Goal: Task Accomplishment & Management: Manage account settings

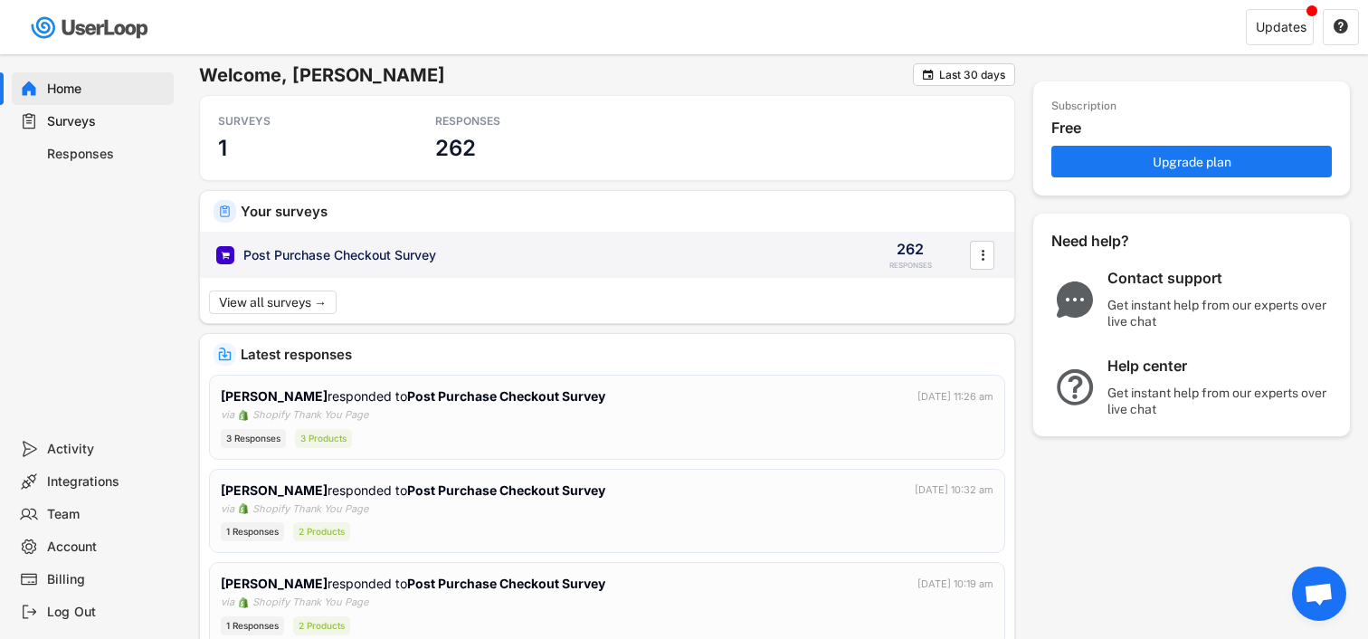
click at [662, 250] on div "Post Purchase Checkout Survey" at bounding box center [530, 255] width 629 height 18
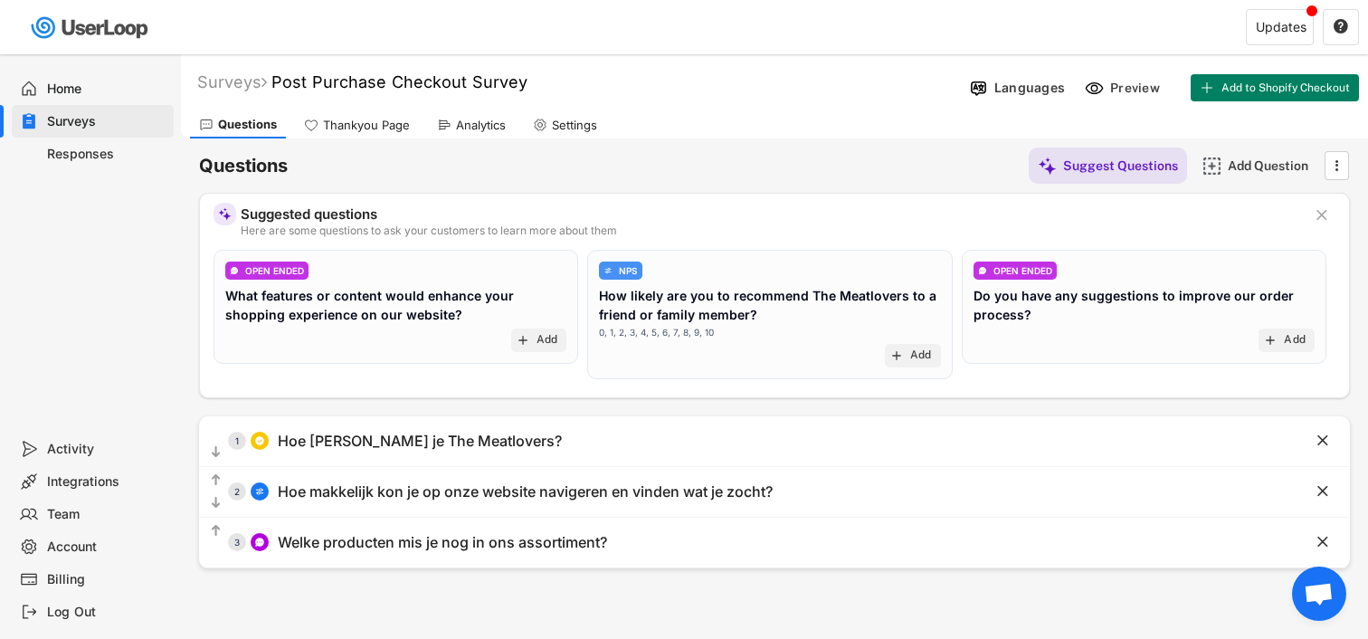
click at [452, 121] on div "Analytics" at bounding box center [471, 124] width 87 height 27
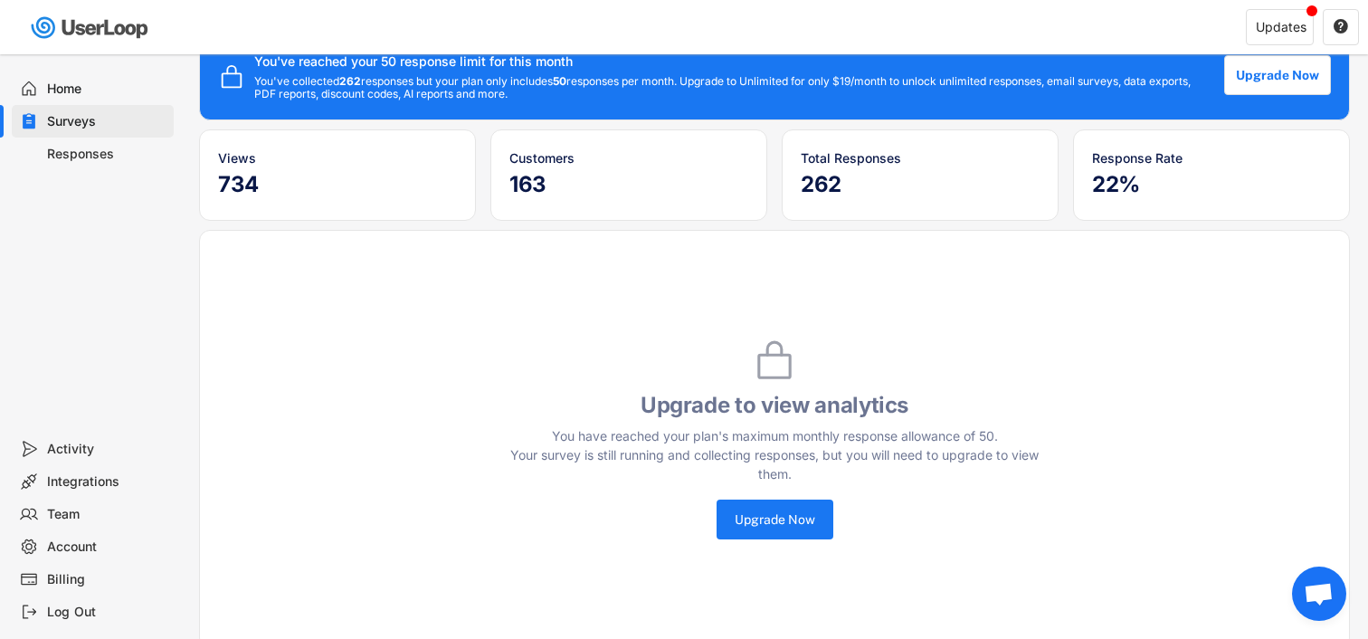
scroll to position [150, 0]
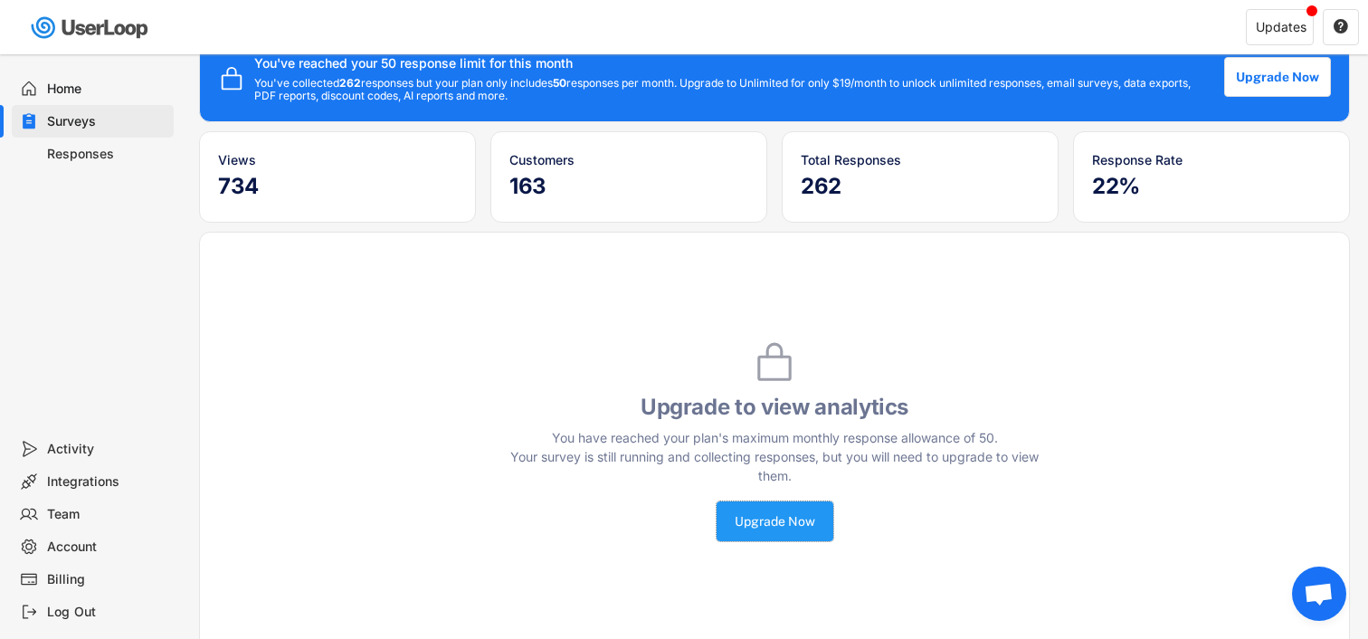
click at [760, 530] on button "Upgrade Now" at bounding box center [775, 521] width 117 height 40
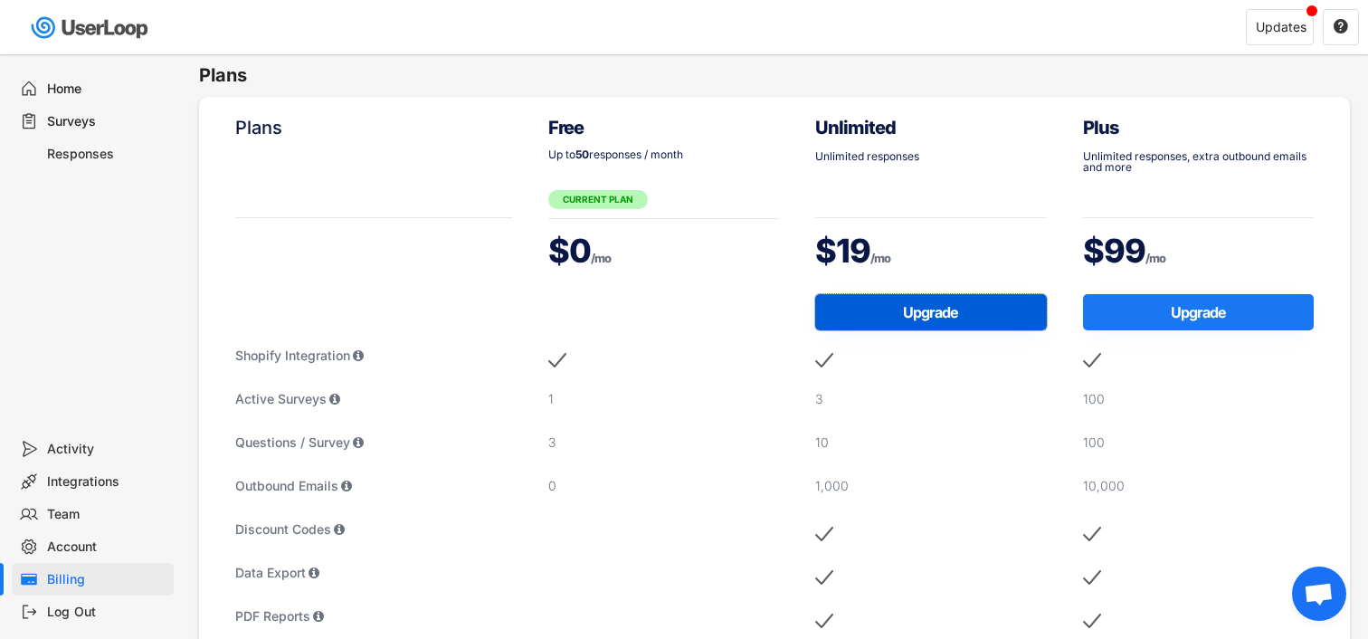
click at [897, 316] on button "Upgrade" at bounding box center [931, 312] width 232 height 36
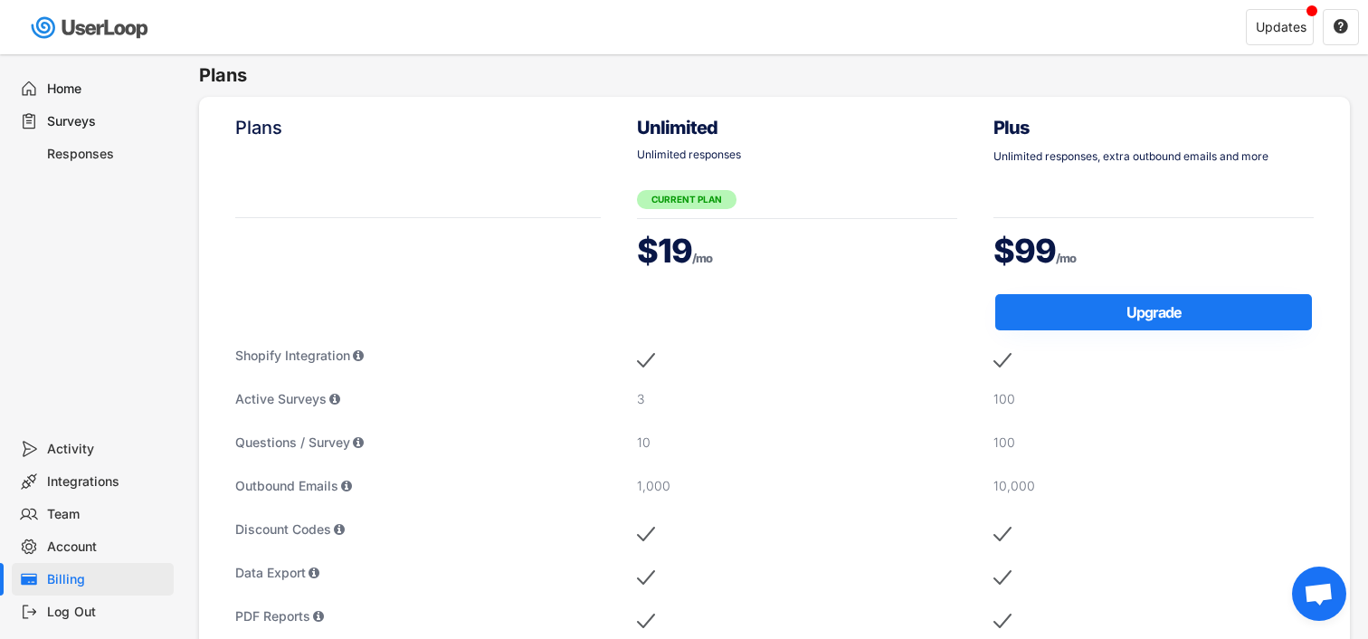
click at [50, 93] on div "Home" at bounding box center [106, 89] width 119 height 17
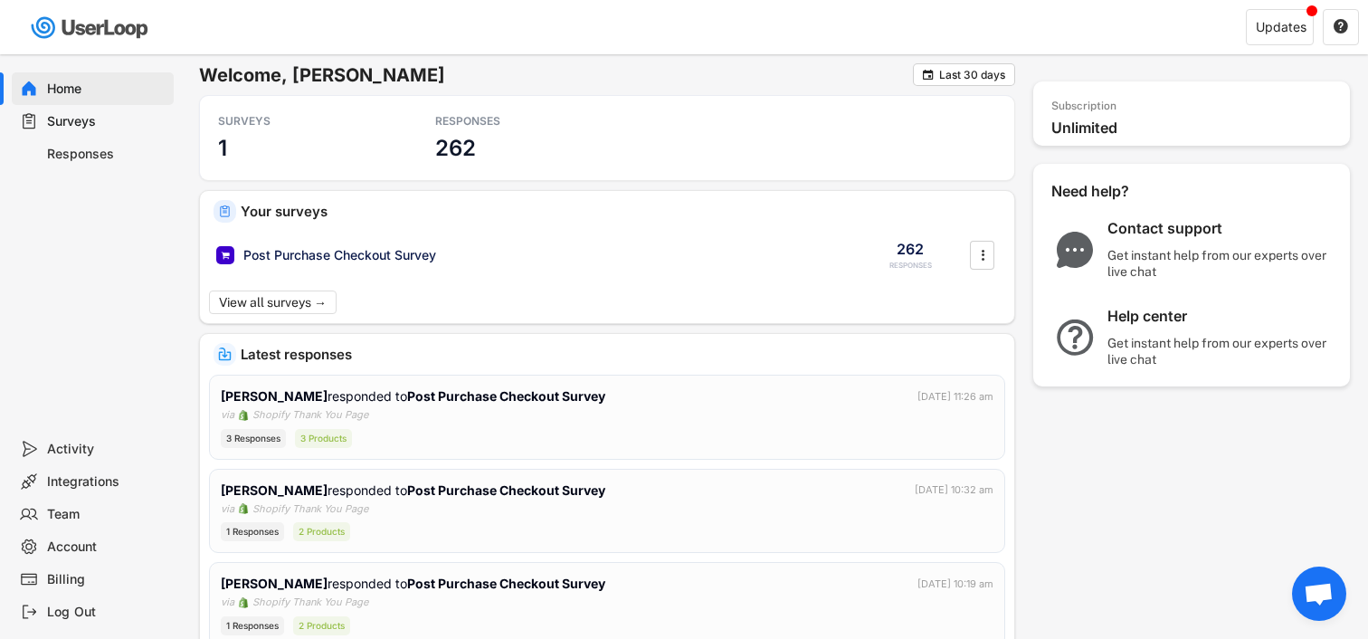
click at [805, 143] on div "SURVEYS 1 RESPONSES 262" at bounding box center [607, 138] width 816 height 86
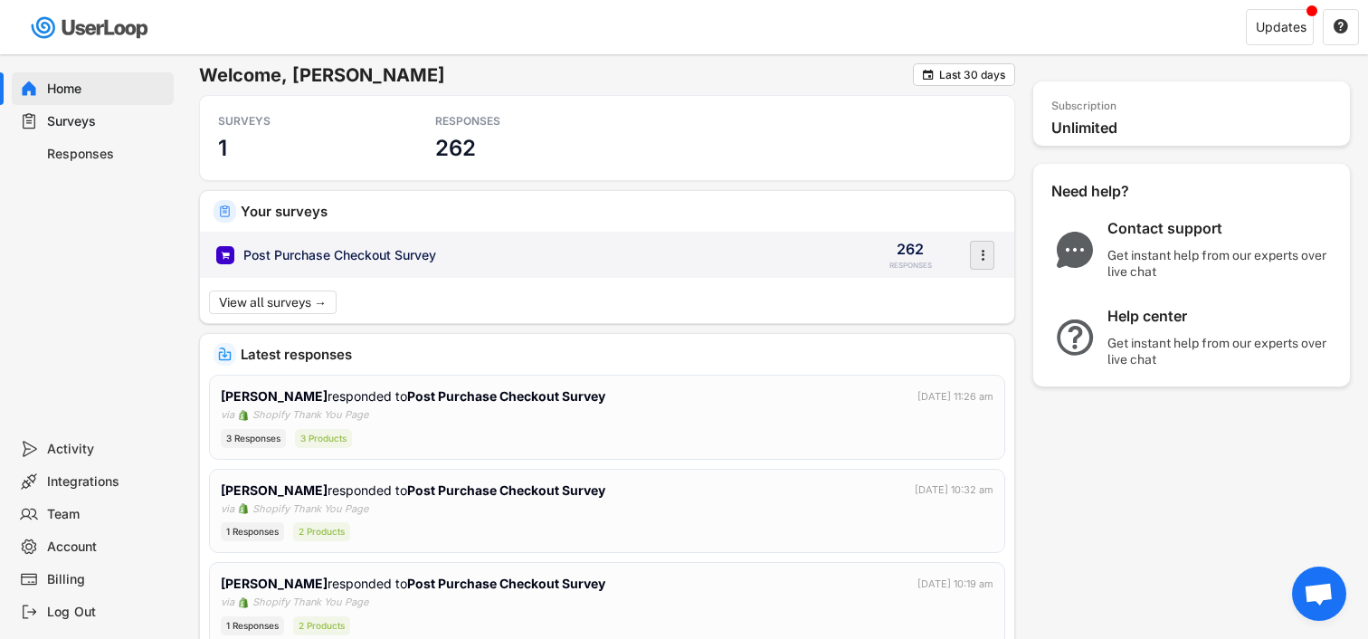
click at [985, 255] on icon "" at bounding box center [983, 255] width 18 height 27
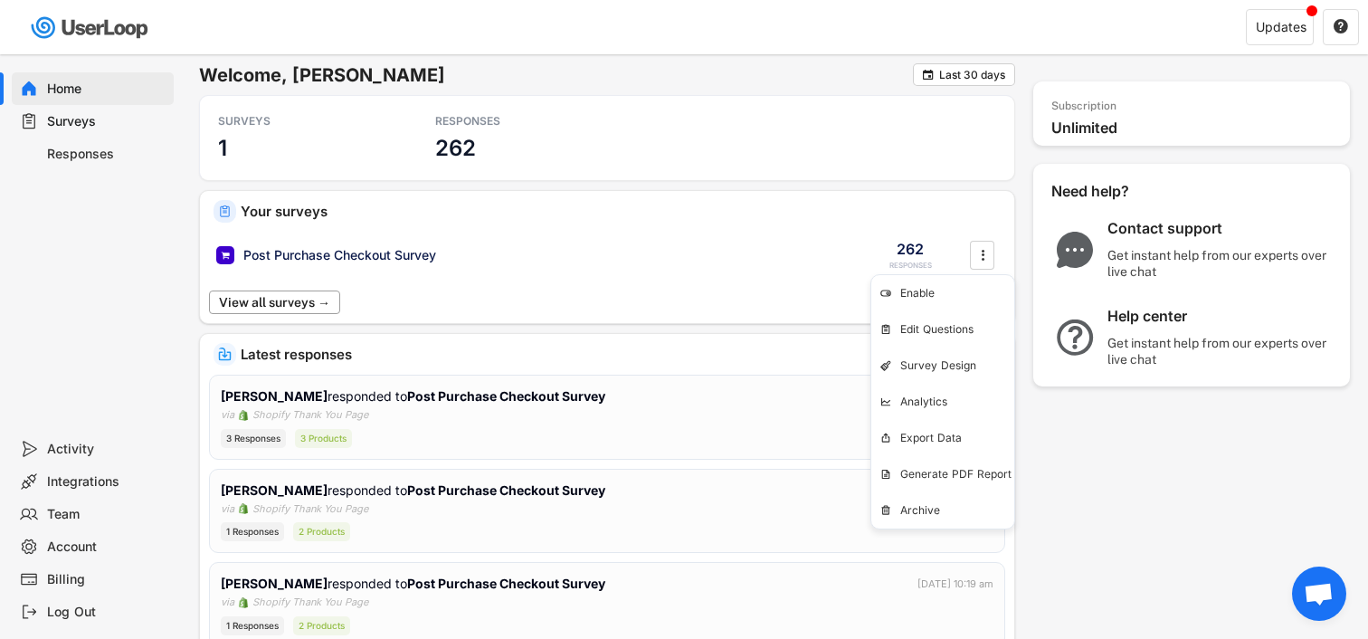
click at [306, 305] on button "View all surveys →" at bounding box center [274, 302] width 131 height 24
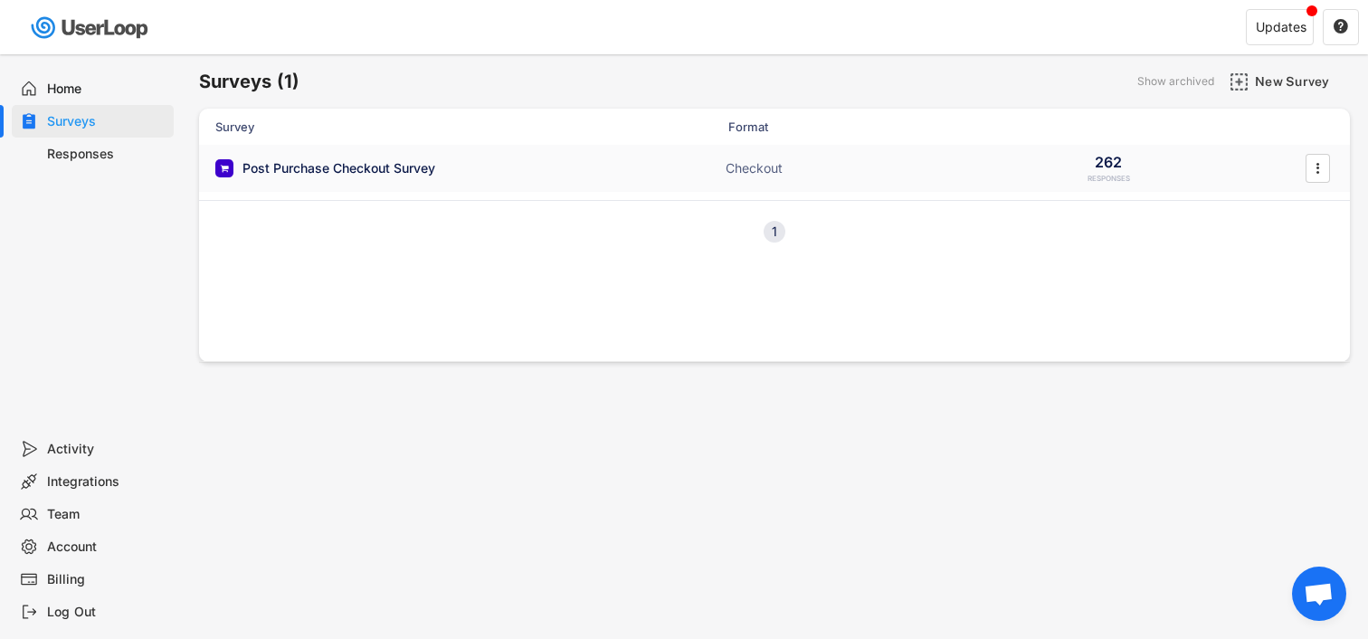
click at [490, 150] on div "Post Purchase Checkout Survey Checkout 262 RESPONSES " at bounding box center [774, 168] width 1151 height 47
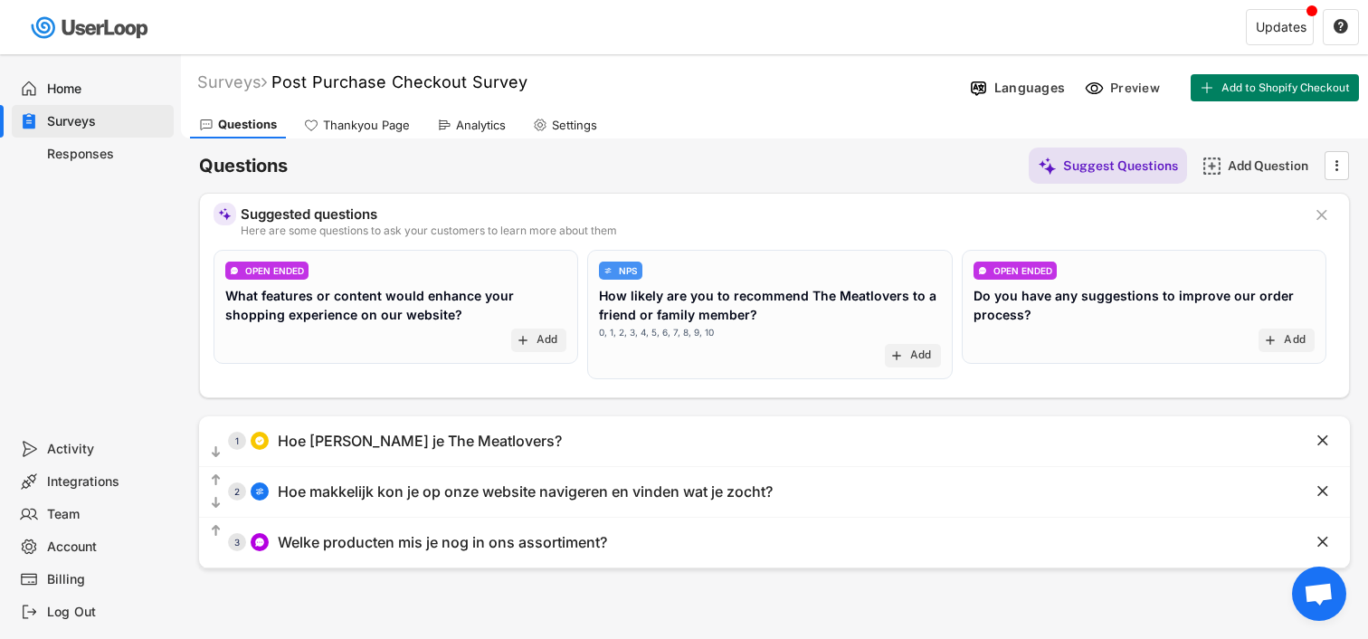
click at [468, 111] on div "Analytics" at bounding box center [471, 124] width 87 height 27
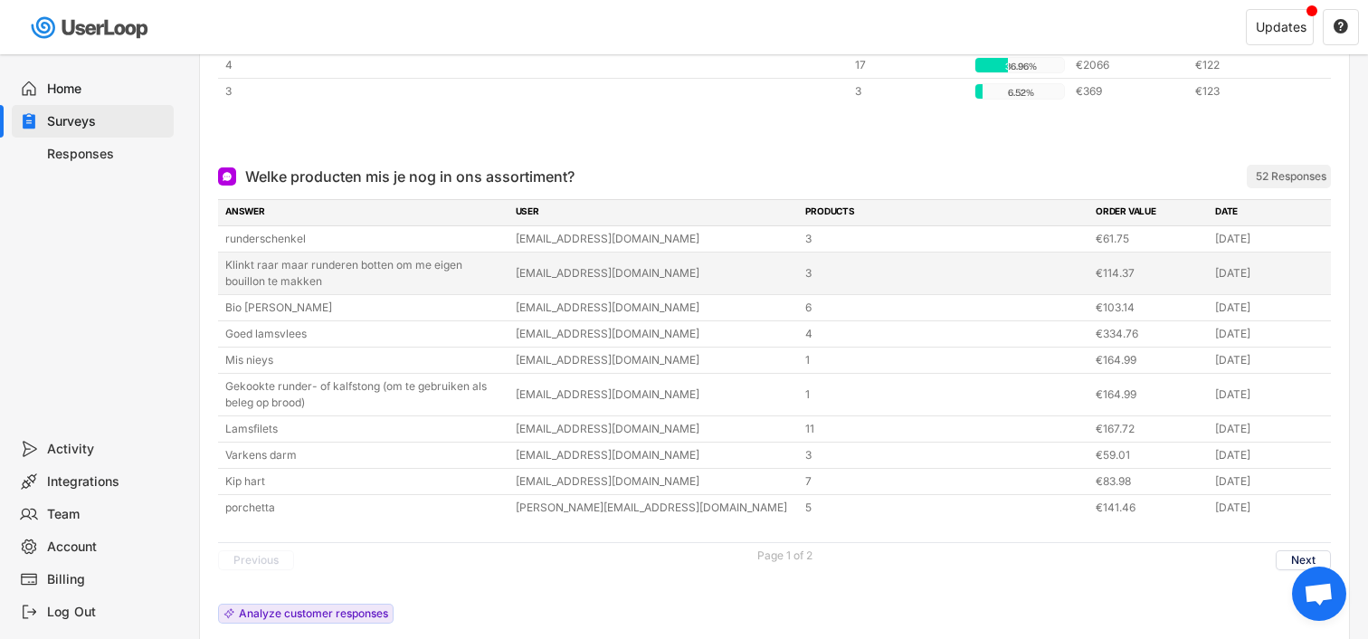
scroll to position [791, 0]
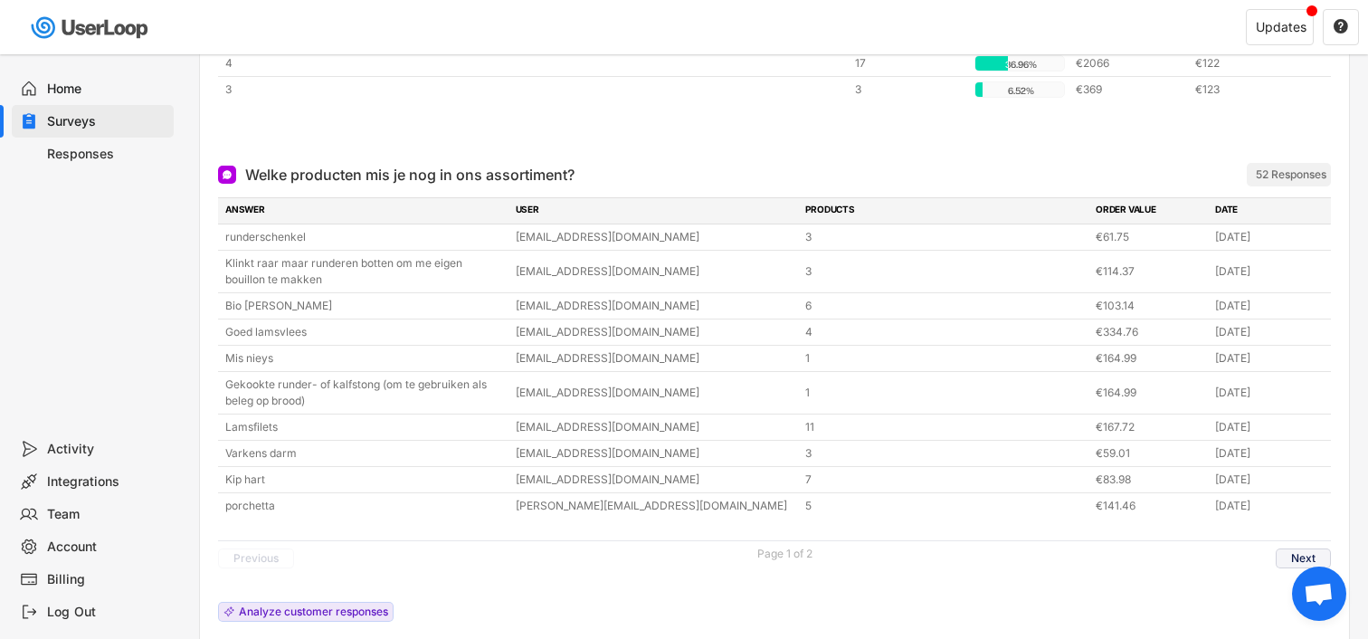
click at [1289, 554] on button "Next" at bounding box center [1303, 558] width 55 height 20
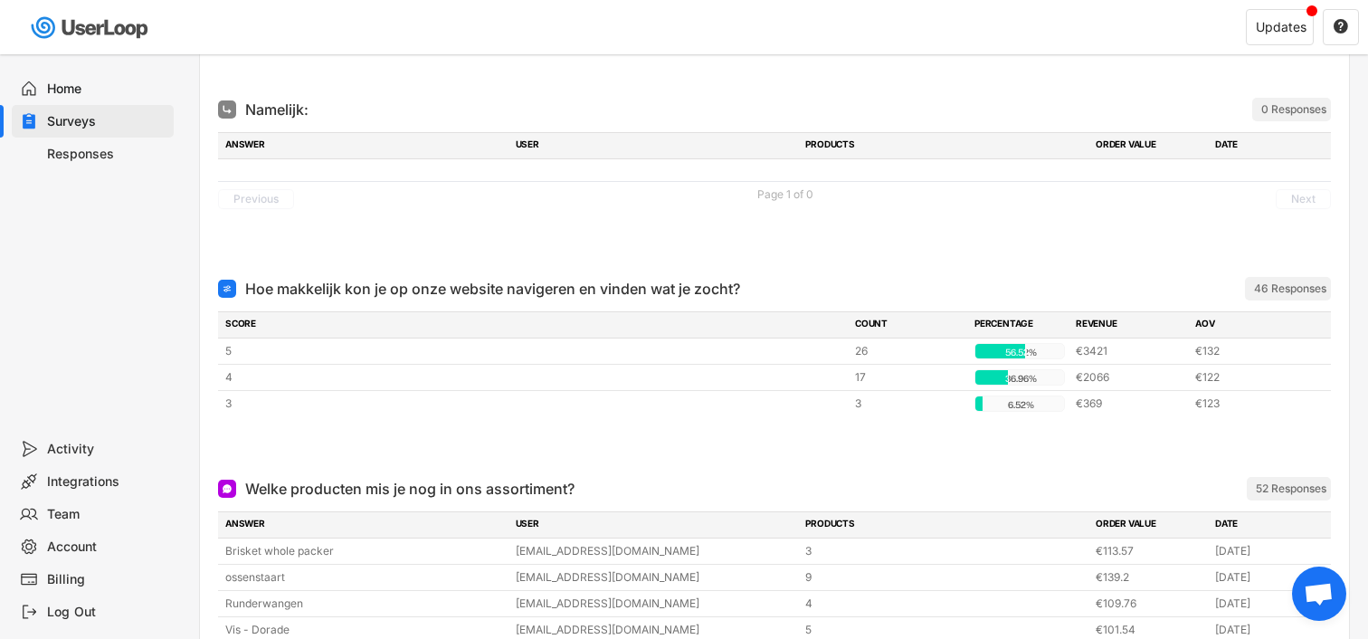
scroll to position [0, 0]
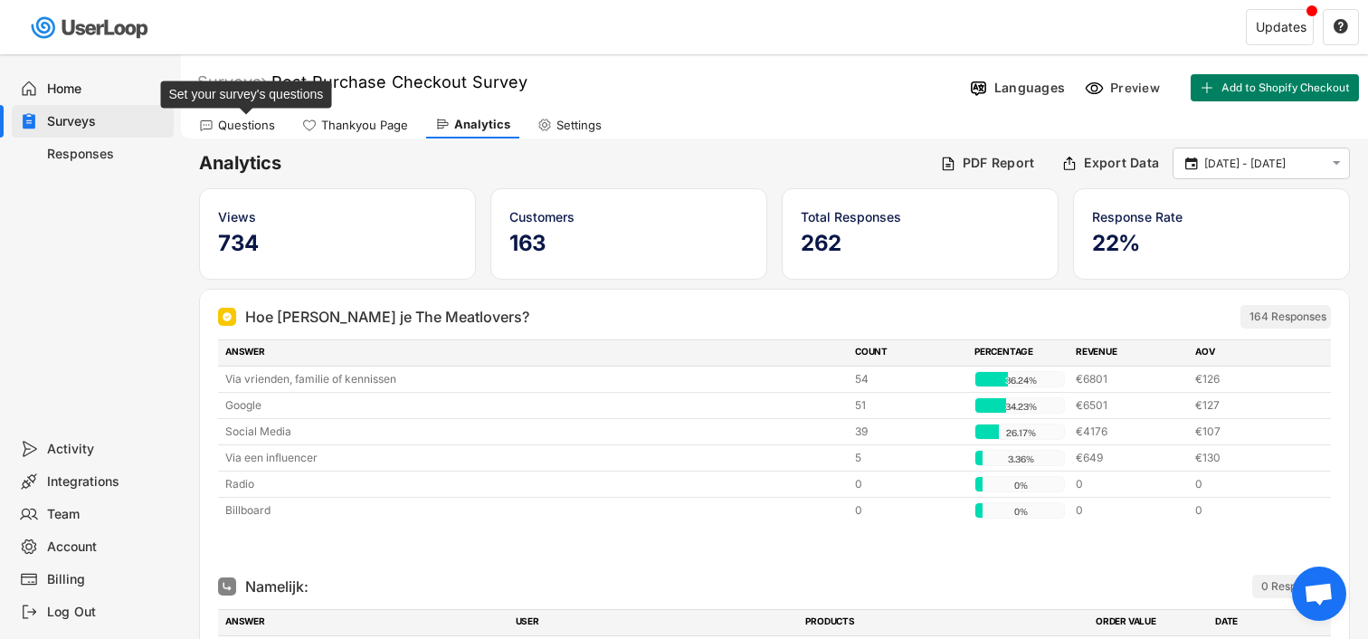
click at [266, 119] on div "Questions" at bounding box center [246, 125] width 57 height 15
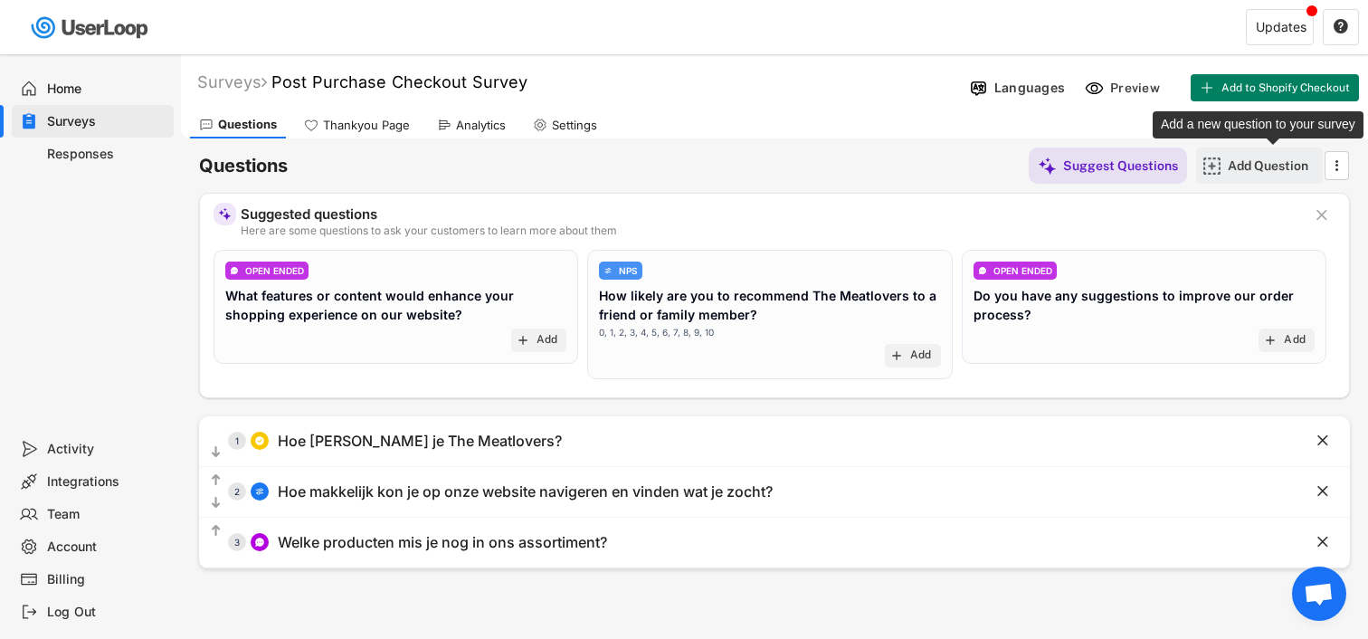
click at [1271, 166] on div "Add Question" at bounding box center [1273, 165] width 90 height 16
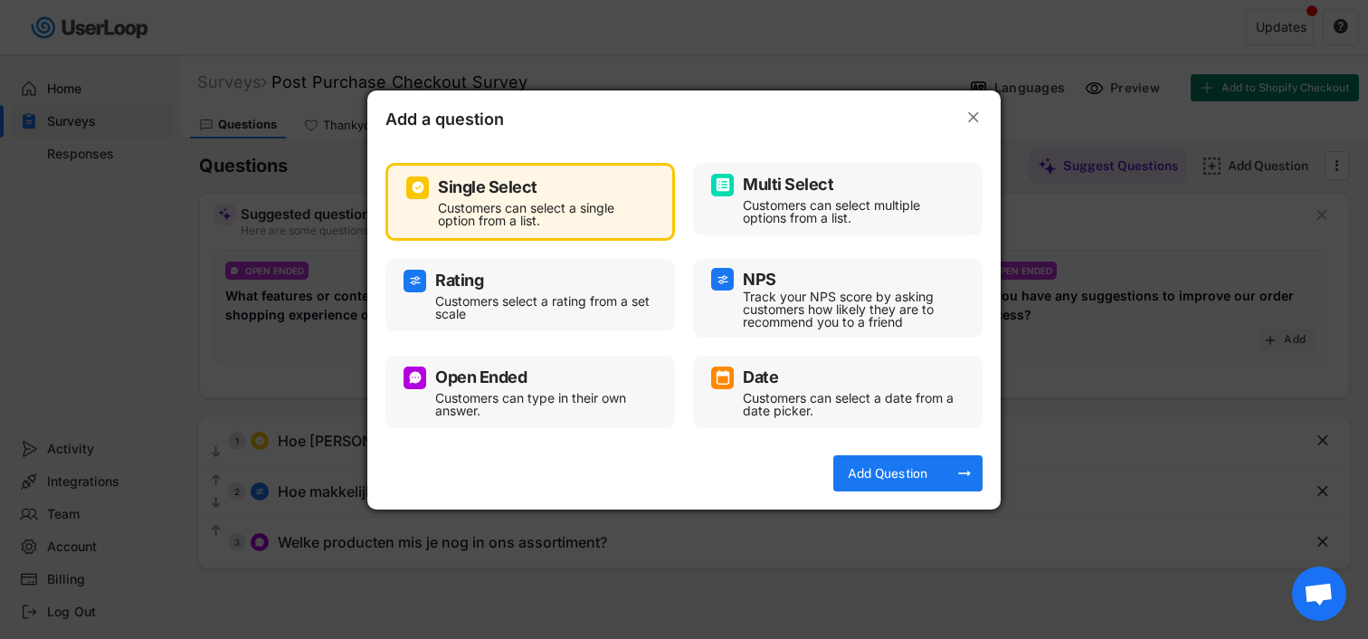
click at [506, 401] on div "Customers can type in their own answer." at bounding box center [543, 404] width 217 height 25
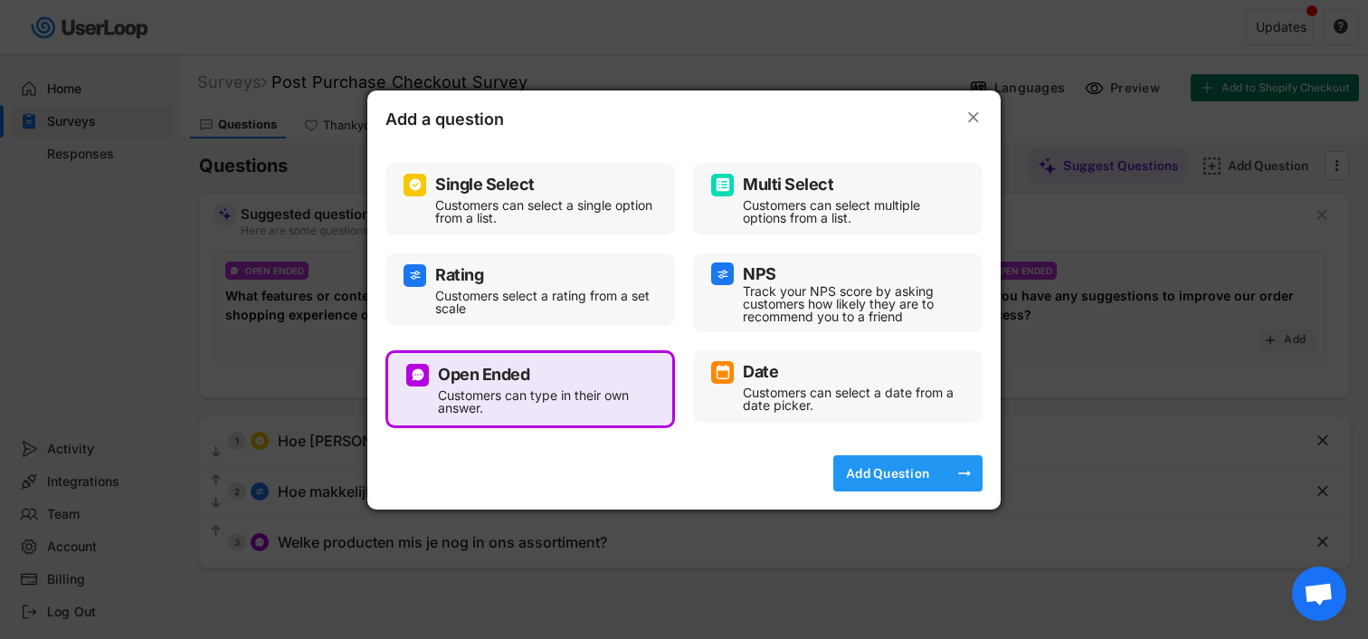
click at [910, 471] on div "Add Question" at bounding box center [887, 473] width 90 height 16
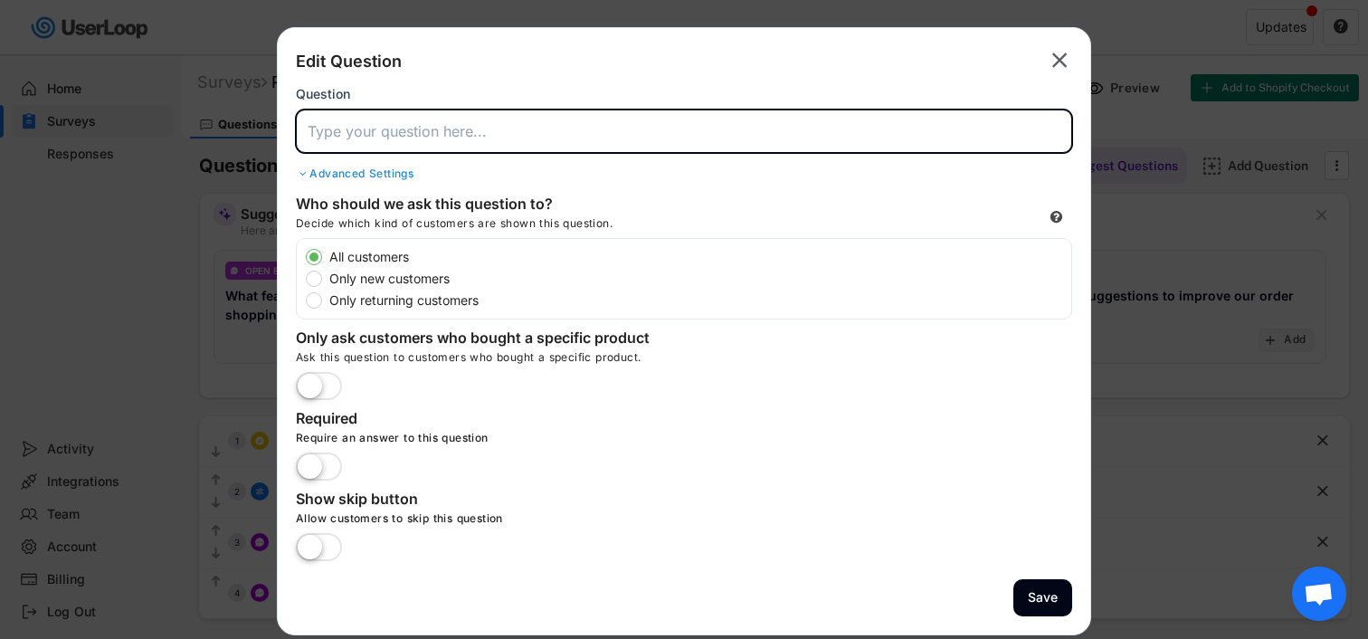
click at [406, 128] on input "input" at bounding box center [684, 130] width 776 height 43
type input "W"
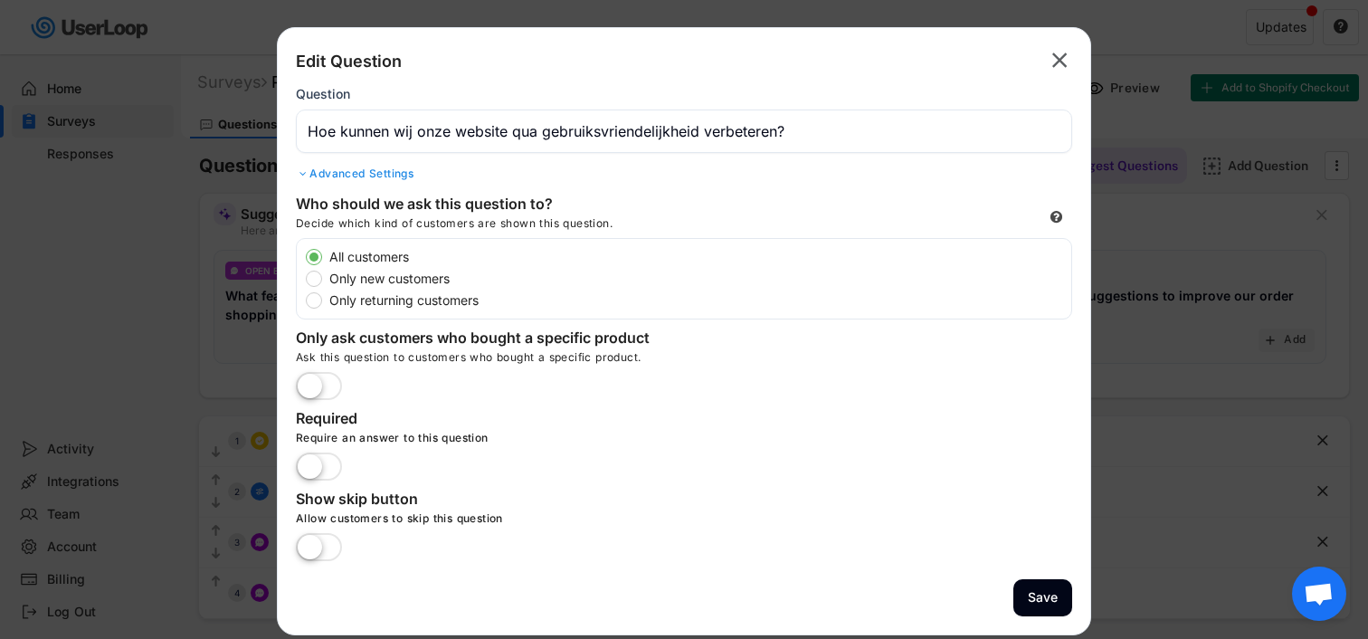
drag, startPoint x: 844, startPoint y: 103, endPoint x: 512, endPoint y: 129, distance: 333.1
click at [512, 129] on div "Question" at bounding box center [684, 119] width 776 height 67
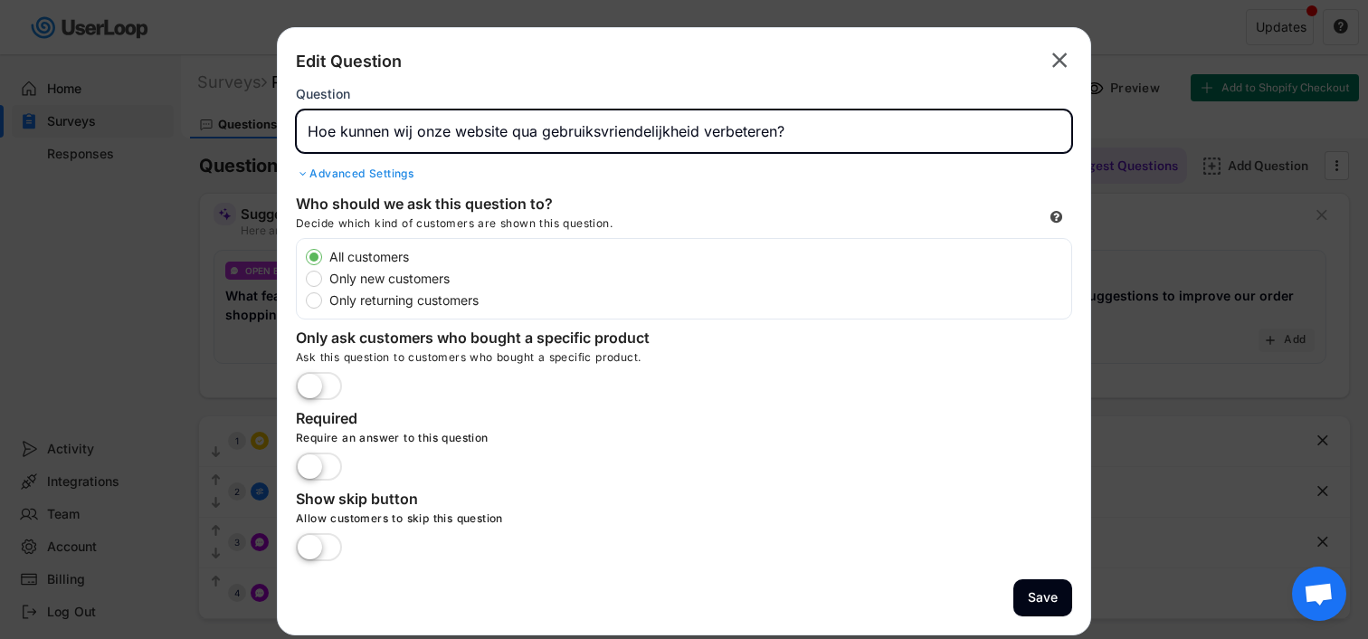
drag, startPoint x: 512, startPoint y: 129, endPoint x: 1128, endPoint y: 128, distance: 616.2
click at [1128, 128] on body "Welcome, [PERSON_NAME]  Last 30 days SURVEYS 1 RESPONSES 262 Your surveys Post…" at bounding box center [684, 319] width 1368 height 639
drag, startPoint x: 419, startPoint y: 130, endPoint x: 817, endPoint y: 169, distance: 400.0
click at [817, 169] on div "Edit Question  Question Advanced Settings" at bounding box center [684, 115] width 776 height 139
click at [506, 131] on input "input" at bounding box center [684, 130] width 776 height 43
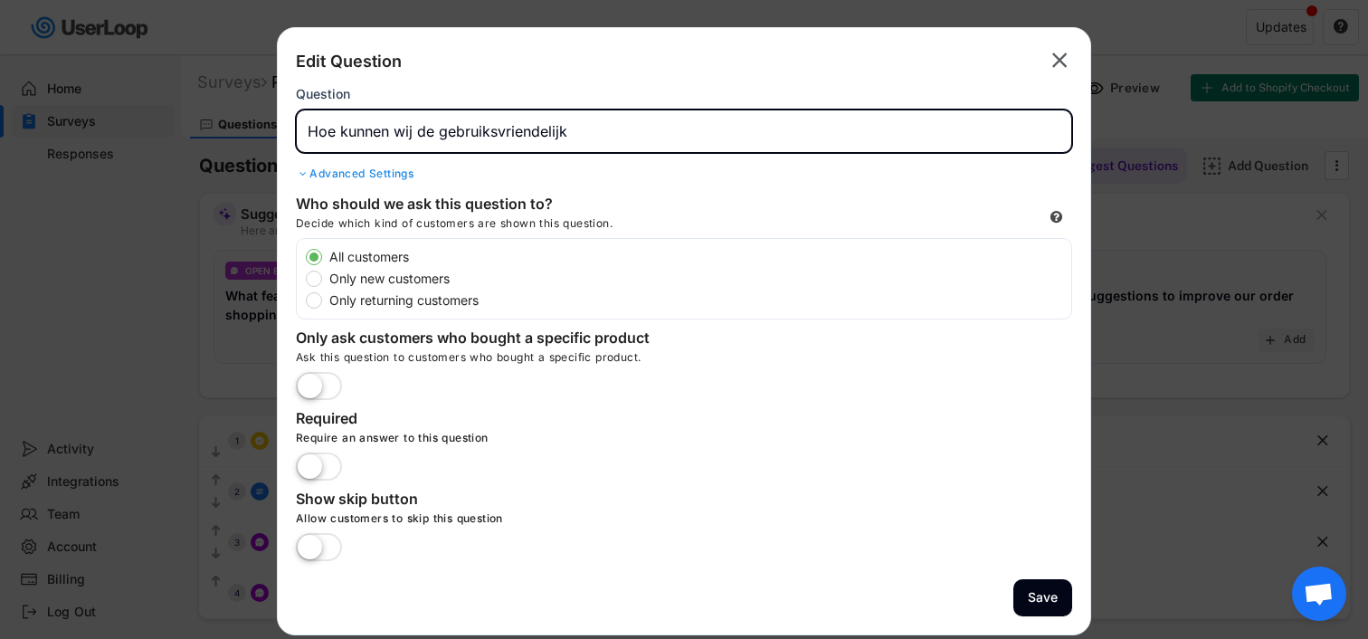
click at [571, 133] on input "input" at bounding box center [684, 130] width 776 height 43
click at [666, 129] on input "input" at bounding box center [684, 130] width 776 height 43
click at [620, 129] on input "input" at bounding box center [684, 130] width 776 height 43
type input "Hoe kunnen wij de gebruiksvriendelijkheid van onze website verbeteren?"
click at [308, 468] on label at bounding box center [318, 468] width 55 height 40
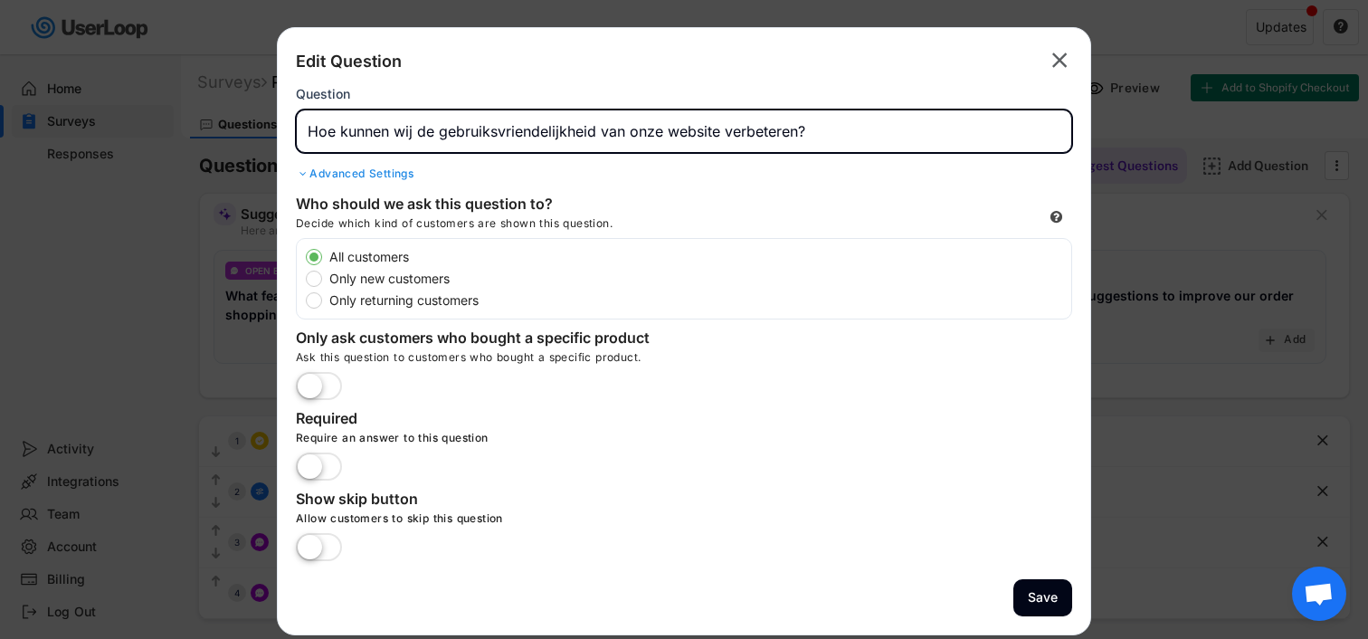
click at [0, 0] on input "checkbox" at bounding box center [0, 0] width 0 height 0
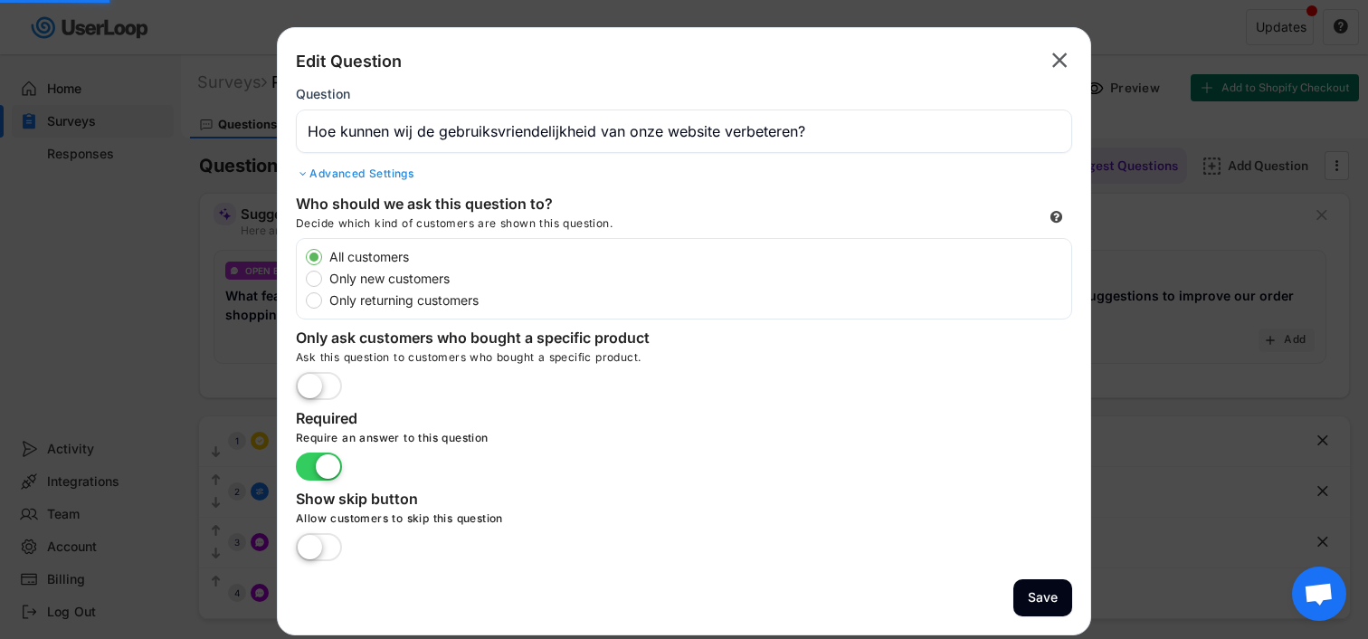
click at [312, 560] on label at bounding box center [318, 548] width 55 height 40
click at [0, 0] on input "checkbox" at bounding box center [0, 0] width 0 height 0
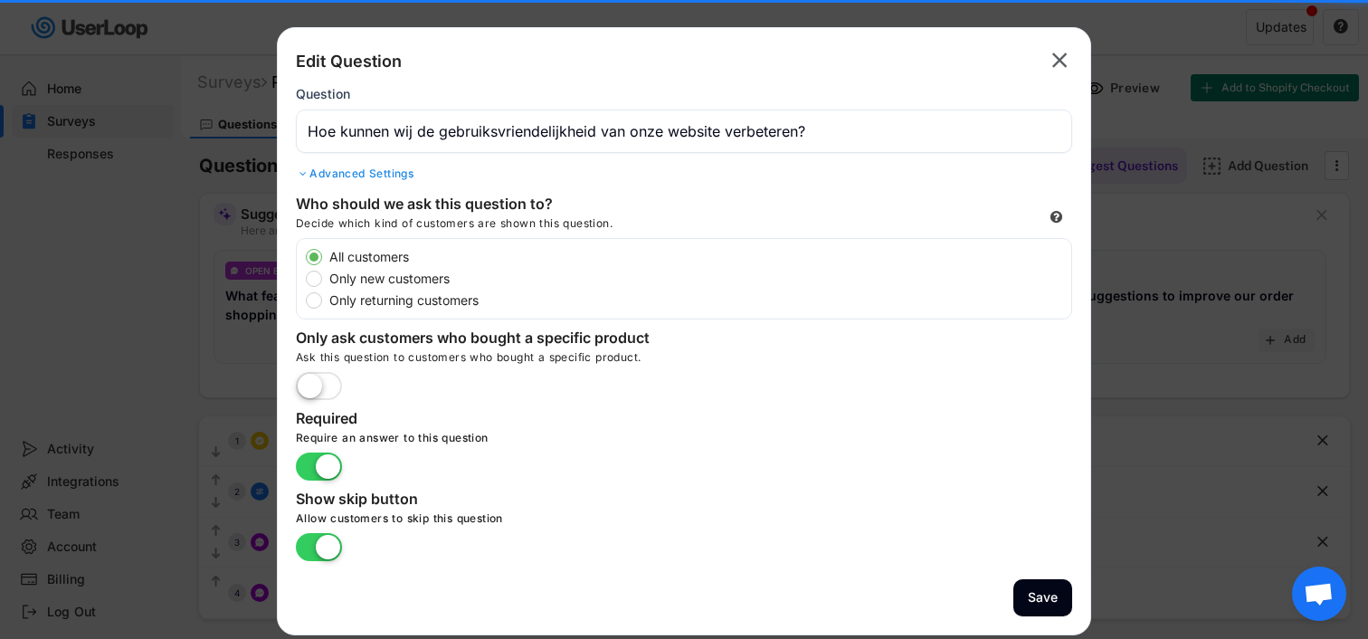
click at [333, 457] on label at bounding box center [318, 468] width 55 height 40
click at [0, 0] on input "checkbox" at bounding box center [0, 0] width 0 height 0
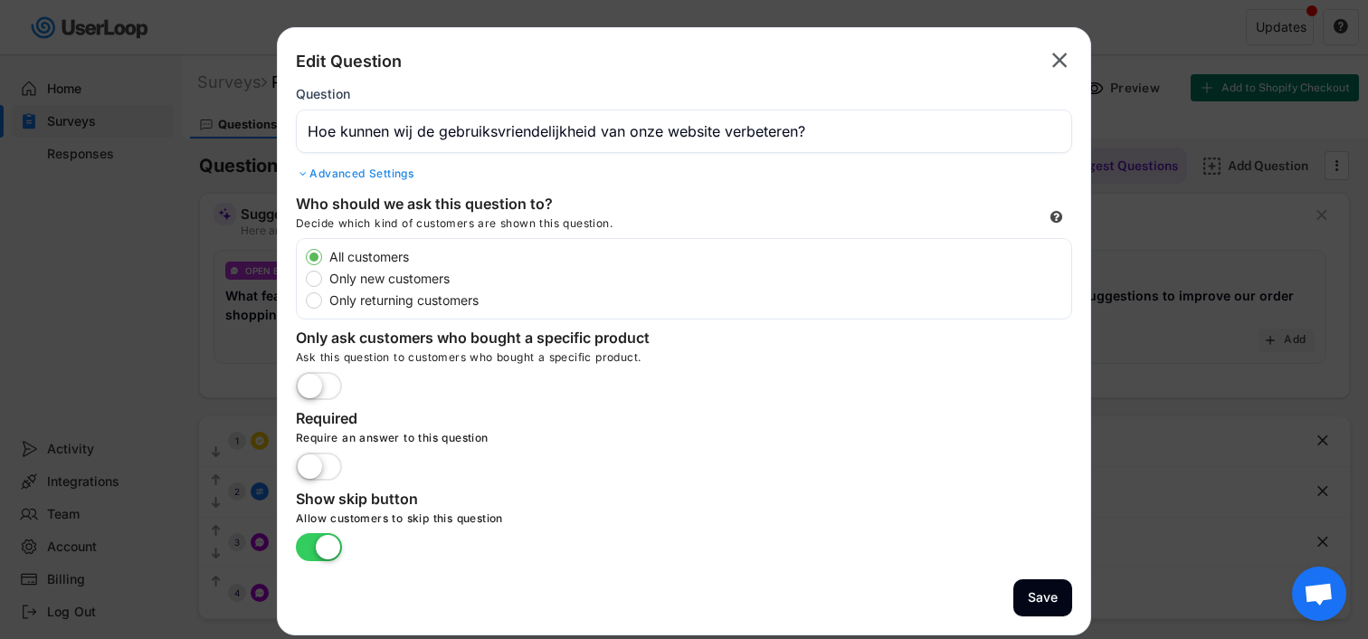
click at [335, 470] on label at bounding box center [318, 468] width 55 height 40
click at [0, 0] on input "checkbox" at bounding box center [0, 0] width 0 height 0
click at [1047, 597] on button "Save" at bounding box center [1042, 597] width 59 height 37
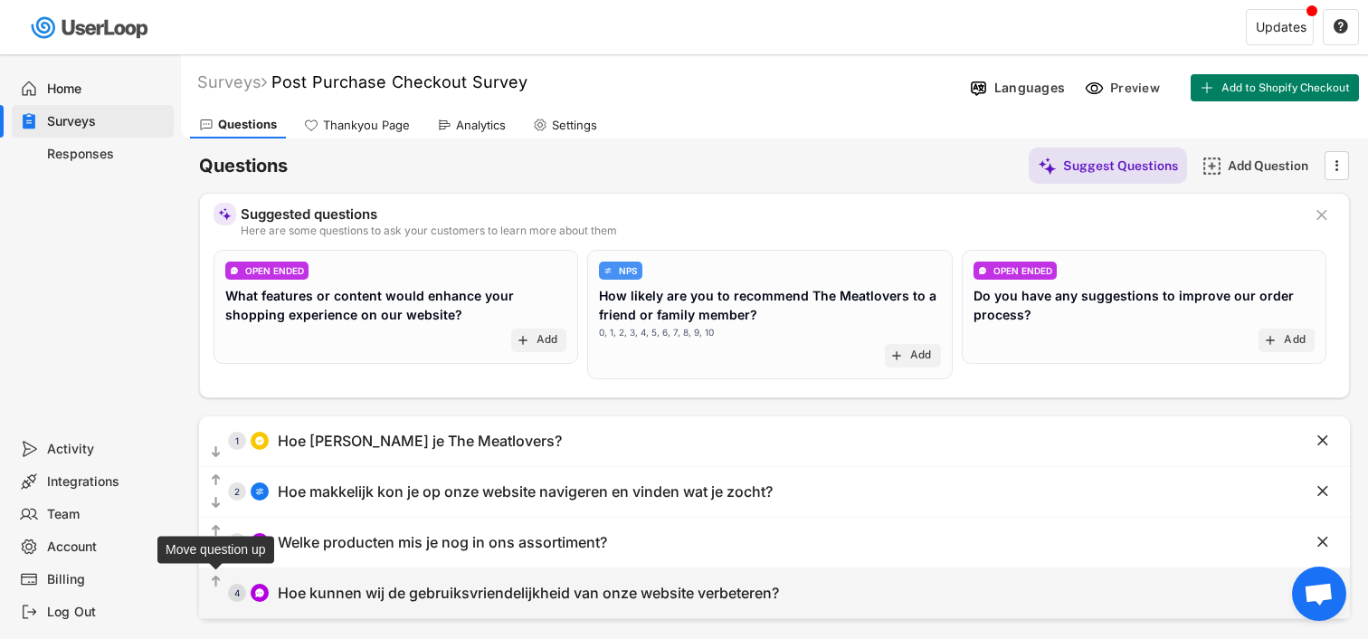
click at [214, 577] on text "" at bounding box center [216, 581] width 9 height 15
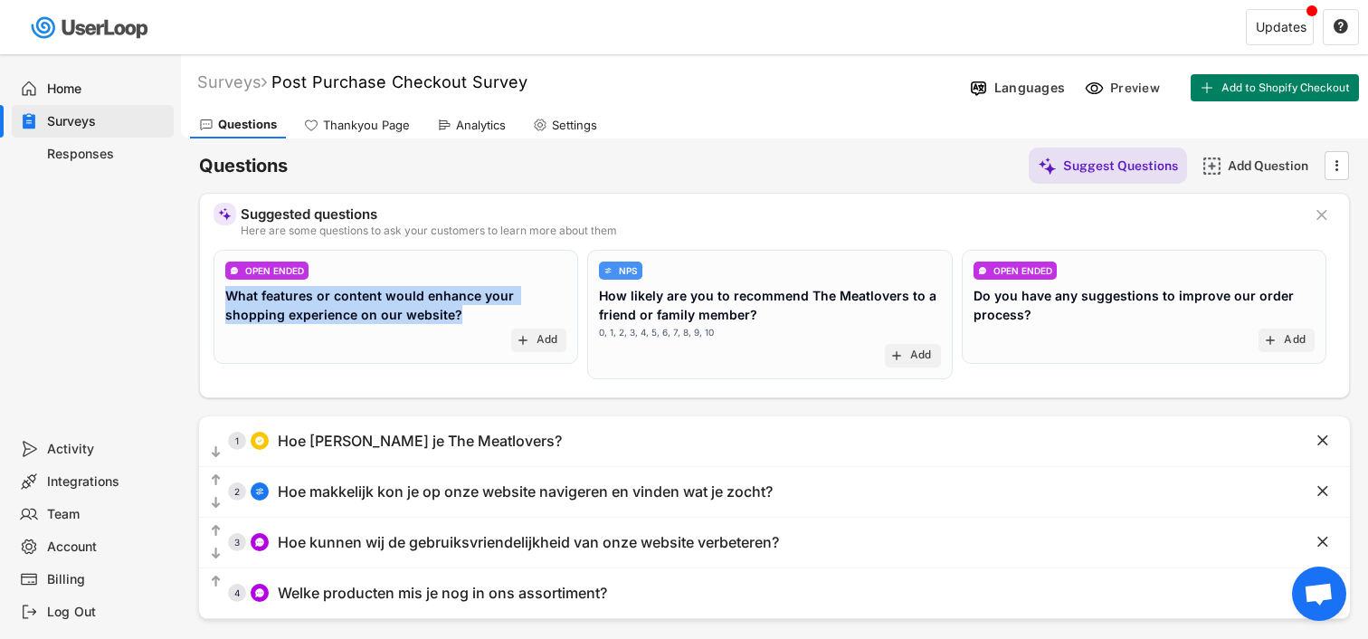
drag, startPoint x: 409, startPoint y: 311, endPoint x: 217, endPoint y: 294, distance: 192.6
click at [217, 294] on div "OPEN ENDED What features or content would enhance your shopping experience on o…" at bounding box center [396, 307] width 365 height 114
copy div "What features or content would enhance your shopping experience on our website?"
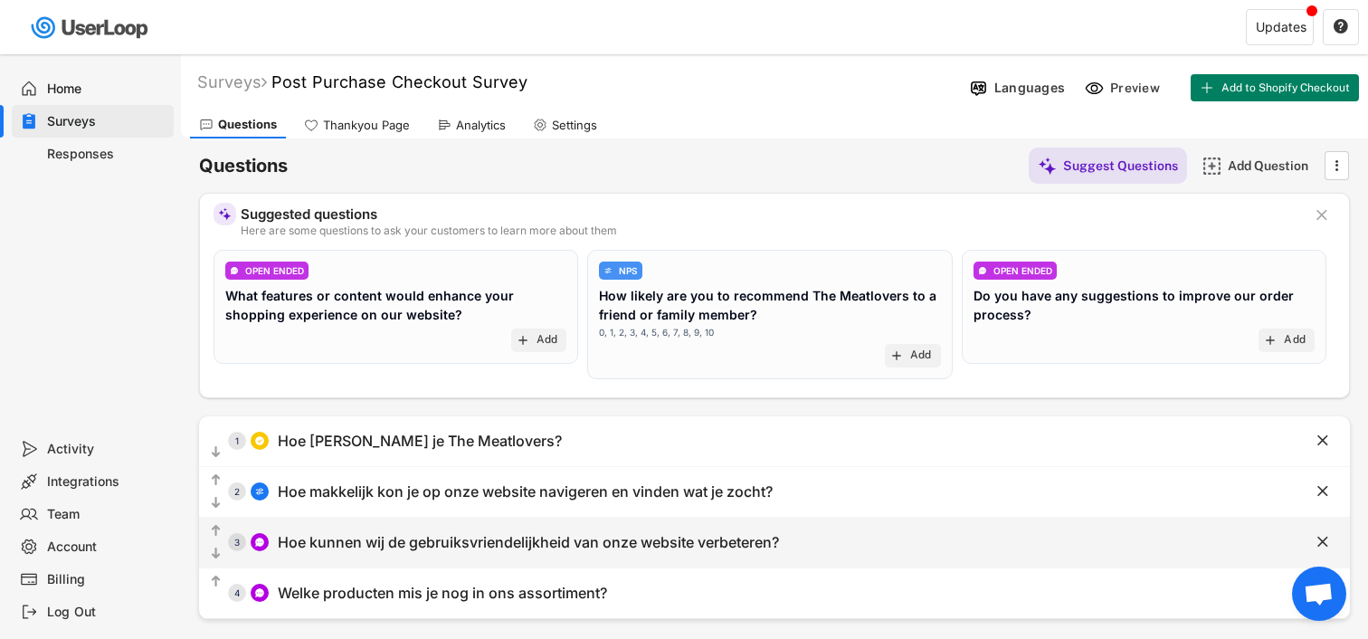
click at [470, 548] on div "Hoe kunnen wij de gebruiksvriendelijkheid van onze website verbeteren?" at bounding box center [528, 542] width 501 height 19
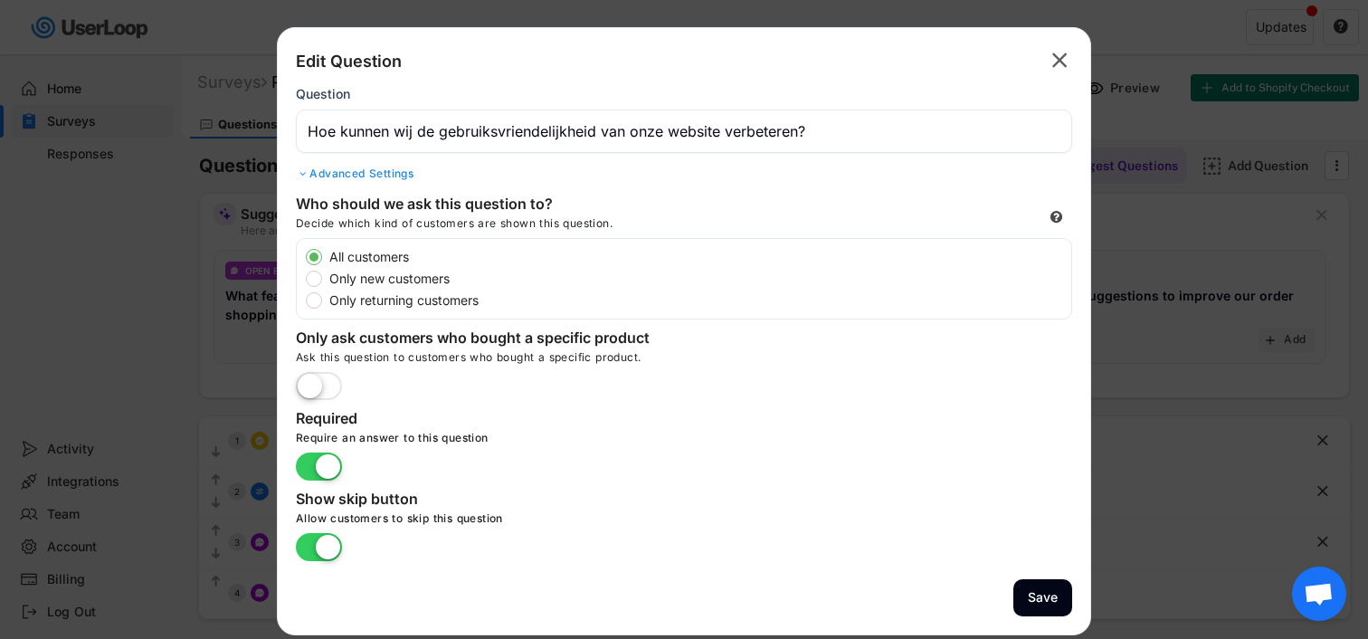
click at [604, 123] on input "input" at bounding box center [684, 130] width 776 height 43
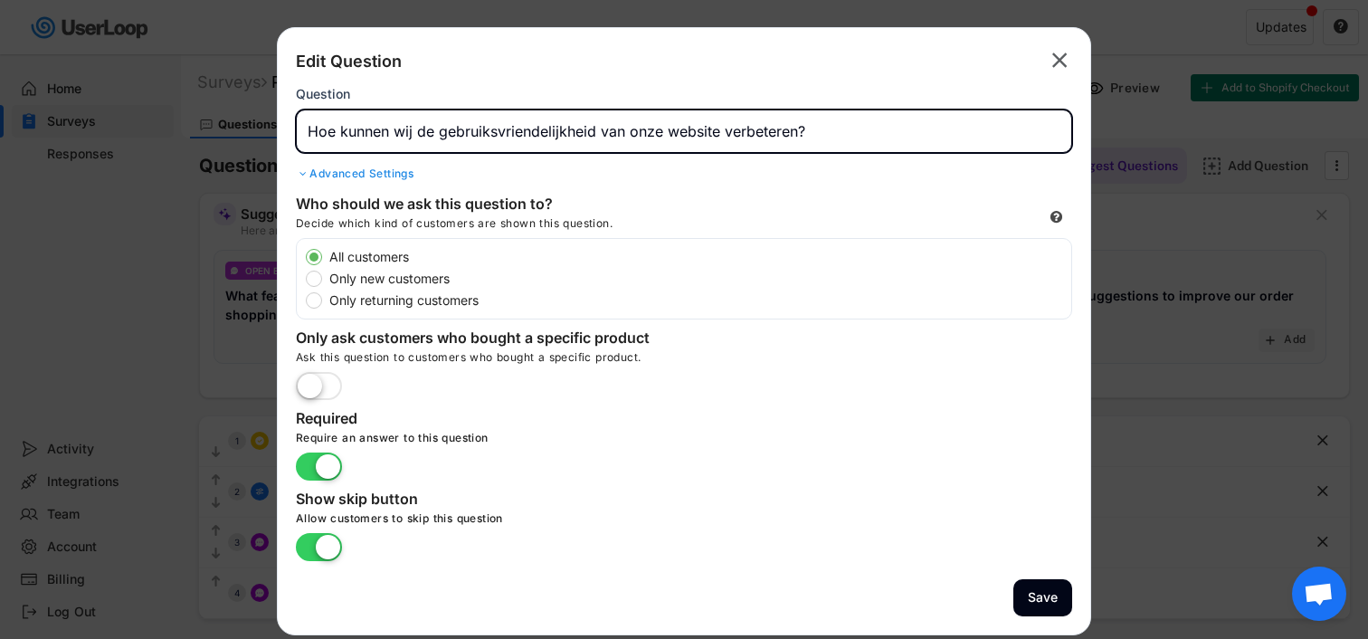
click at [604, 123] on input "input" at bounding box center [684, 130] width 776 height 43
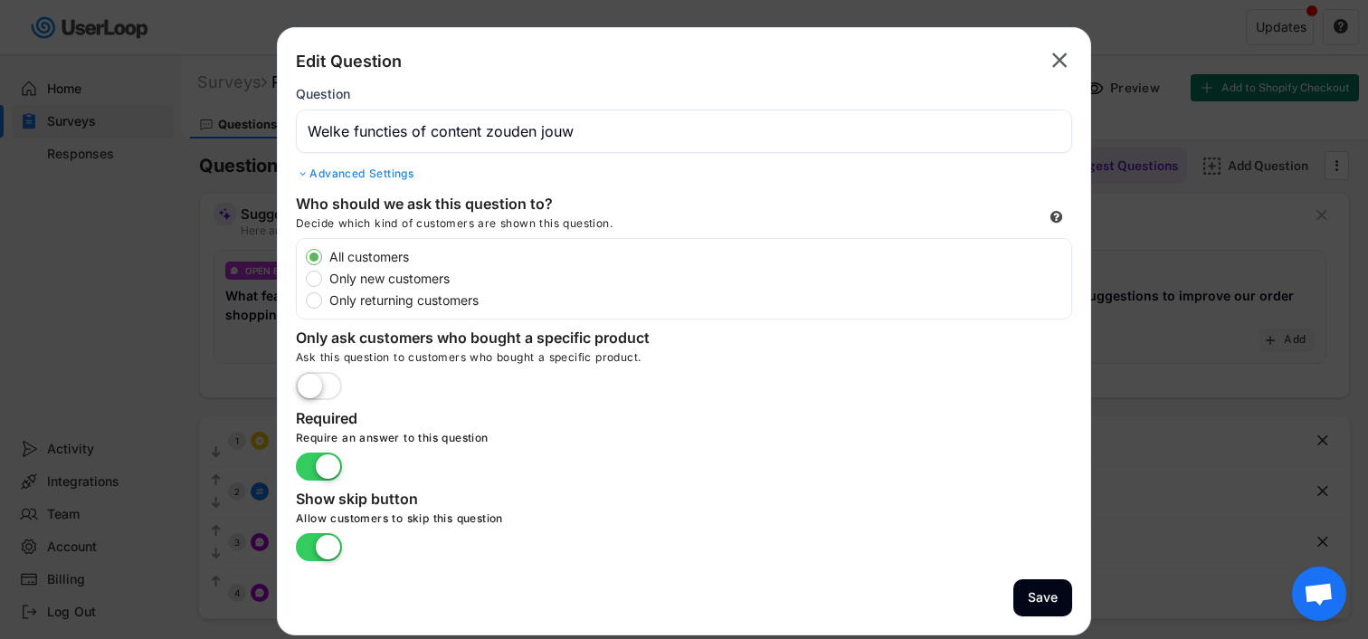
click at [798, 119] on input "input" at bounding box center [684, 130] width 776 height 43
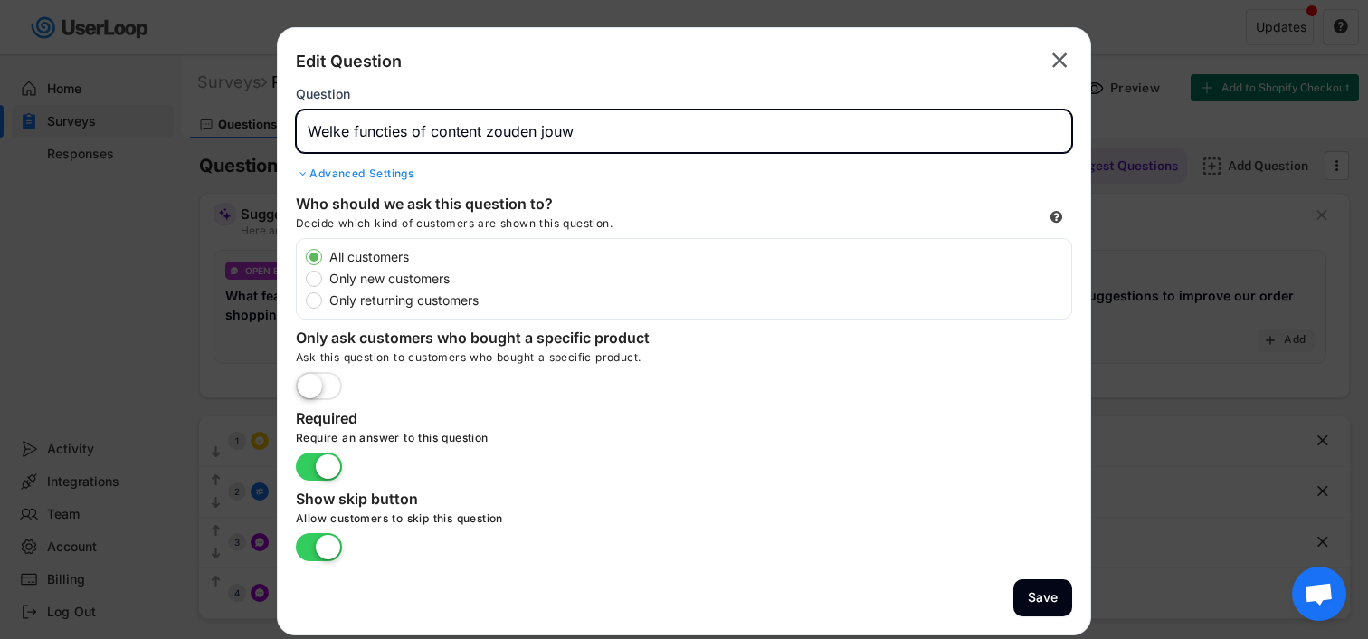
click at [778, 128] on input "input" at bounding box center [684, 130] width 776 height 43
type input "Welke functies of content zouden jouw winkelervaring bij The Meatlovers verbete…"
click at [391, 169] on div "Advanced Settings" at bounding box center [684, 173] width 776 height 14
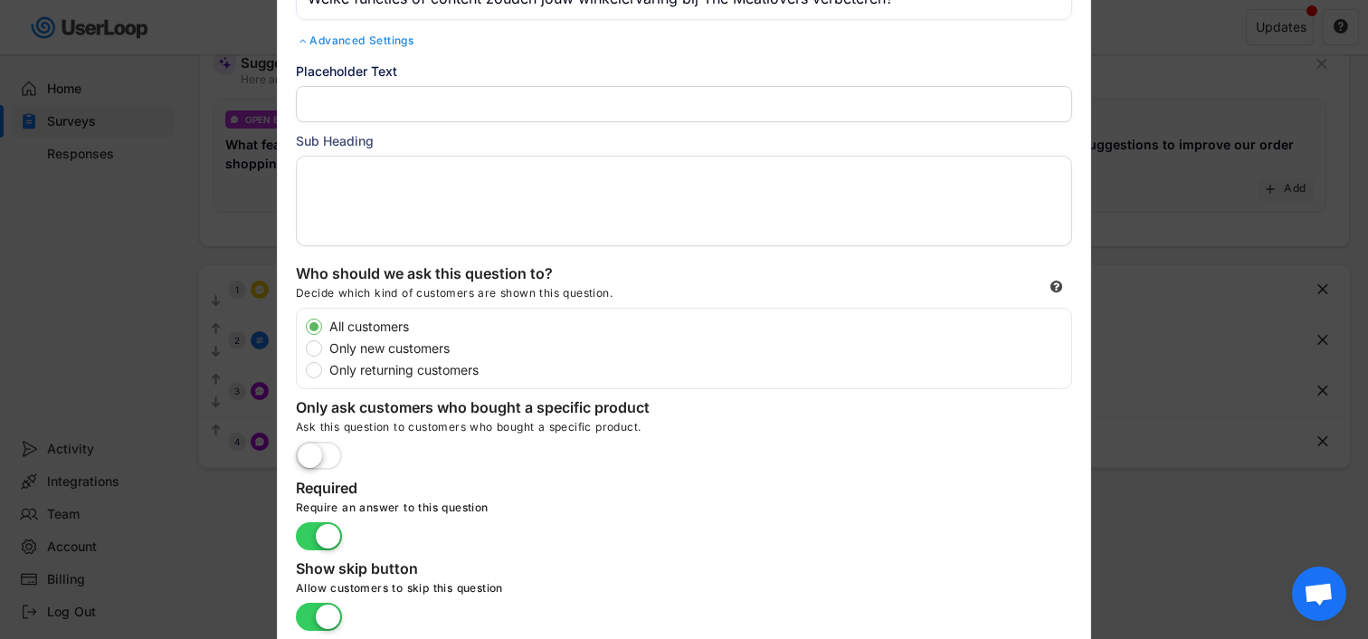
scroll to position [162, 0]
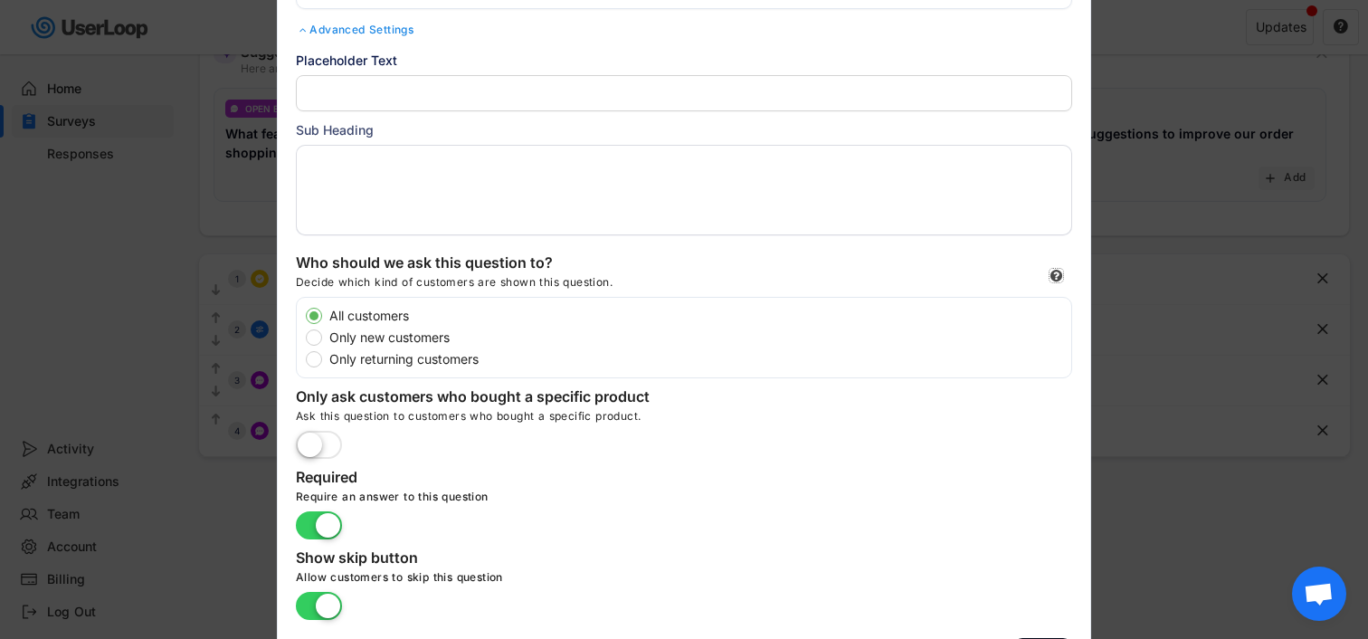
click at [1056, 274] on use at bounding box center [1057, 276] width 12 height 12
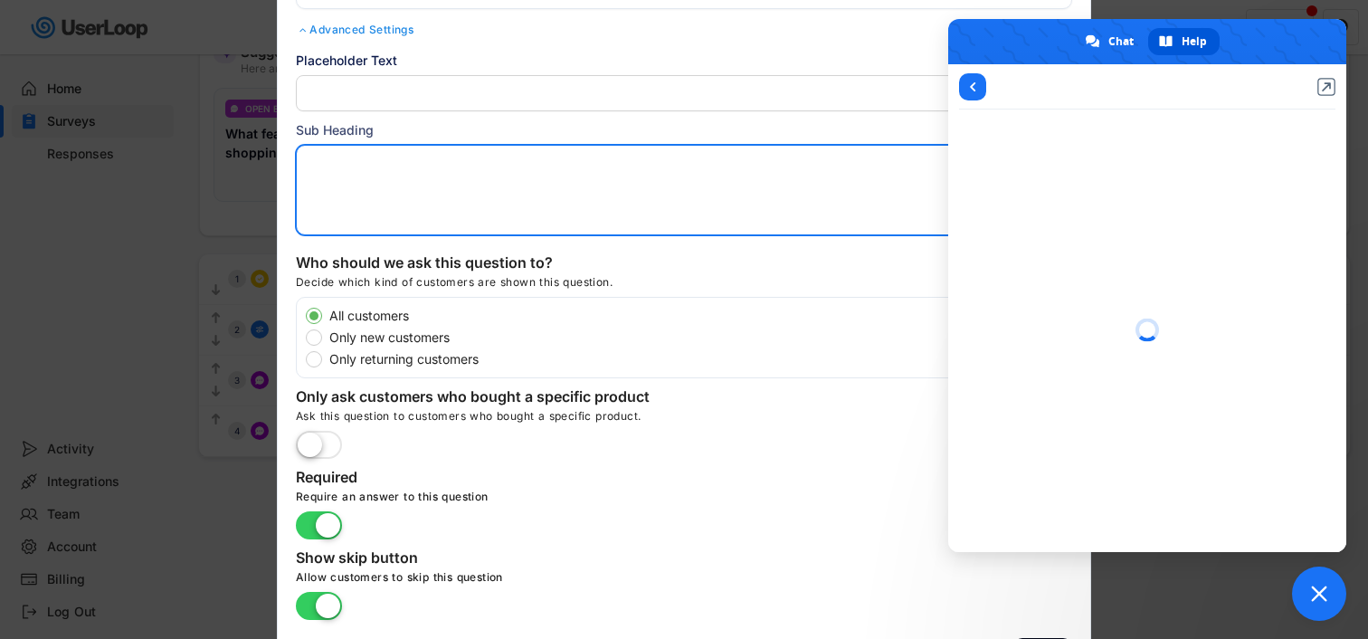
click at [910, 175] on textarea at bounding box center [684, 190] width 776 height 90
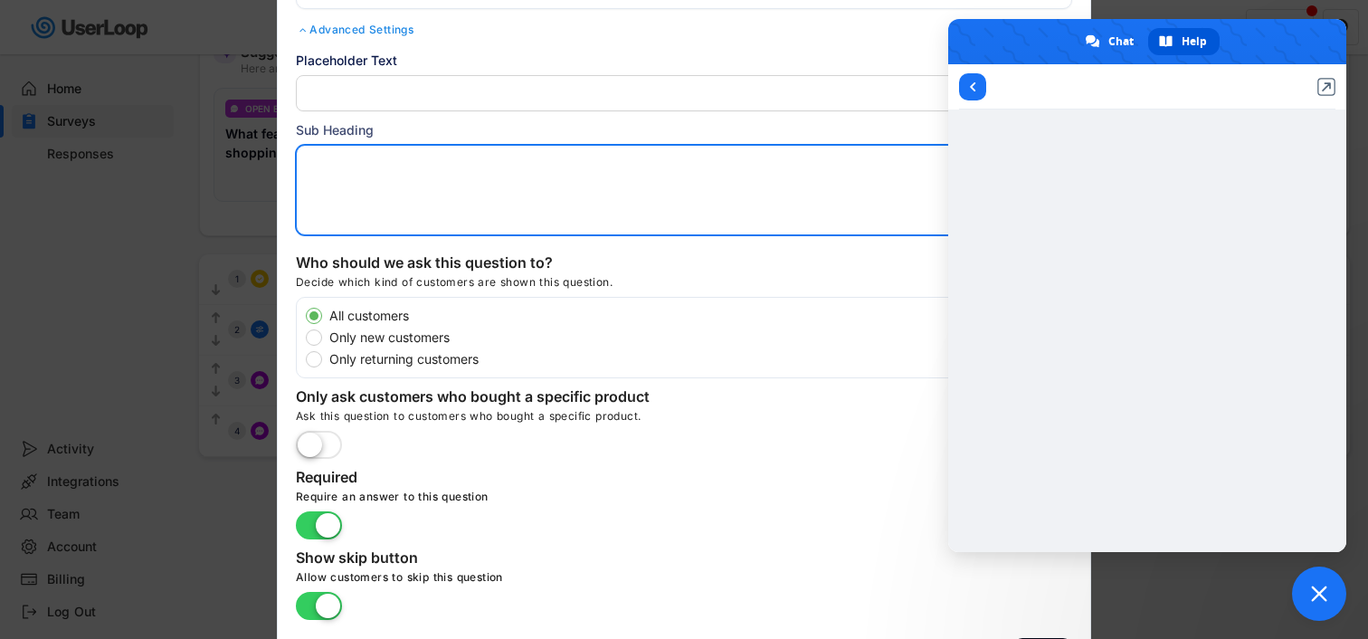
click at [880, 100] on input "input" at bounding box center [684, 93] width 776 height 36
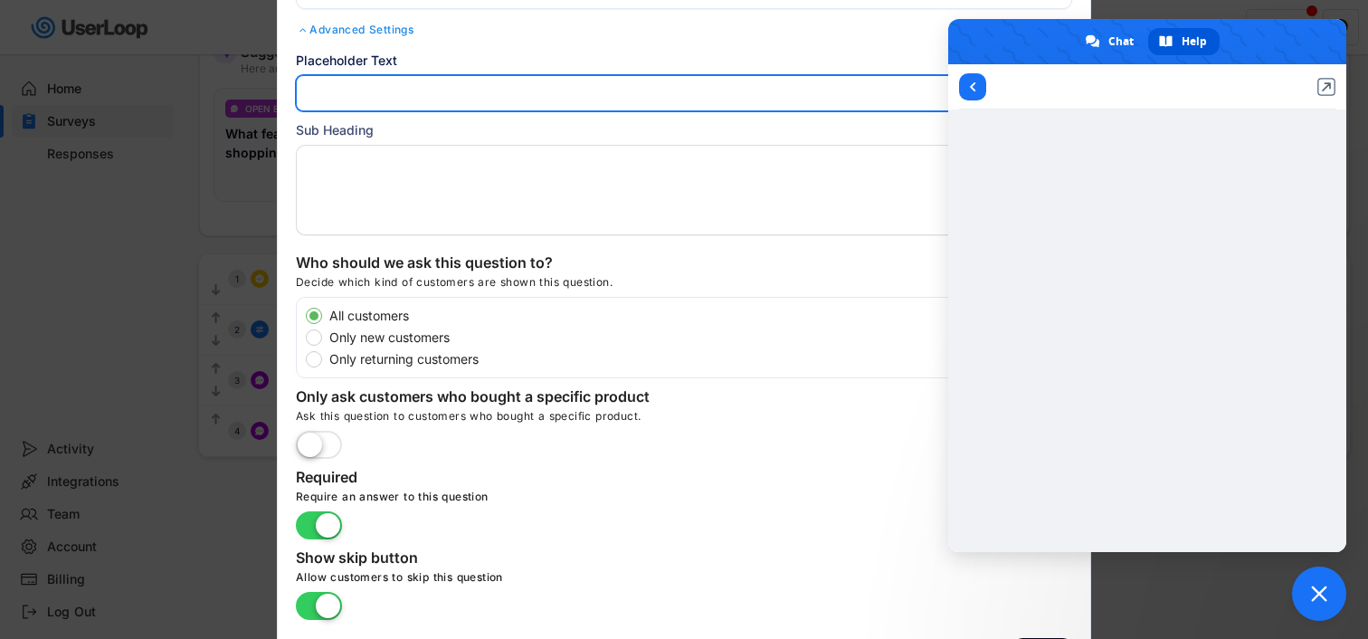
click at [1320, 593] on span "Close chat" at bounding box center [1319, 593] width 16 height 16
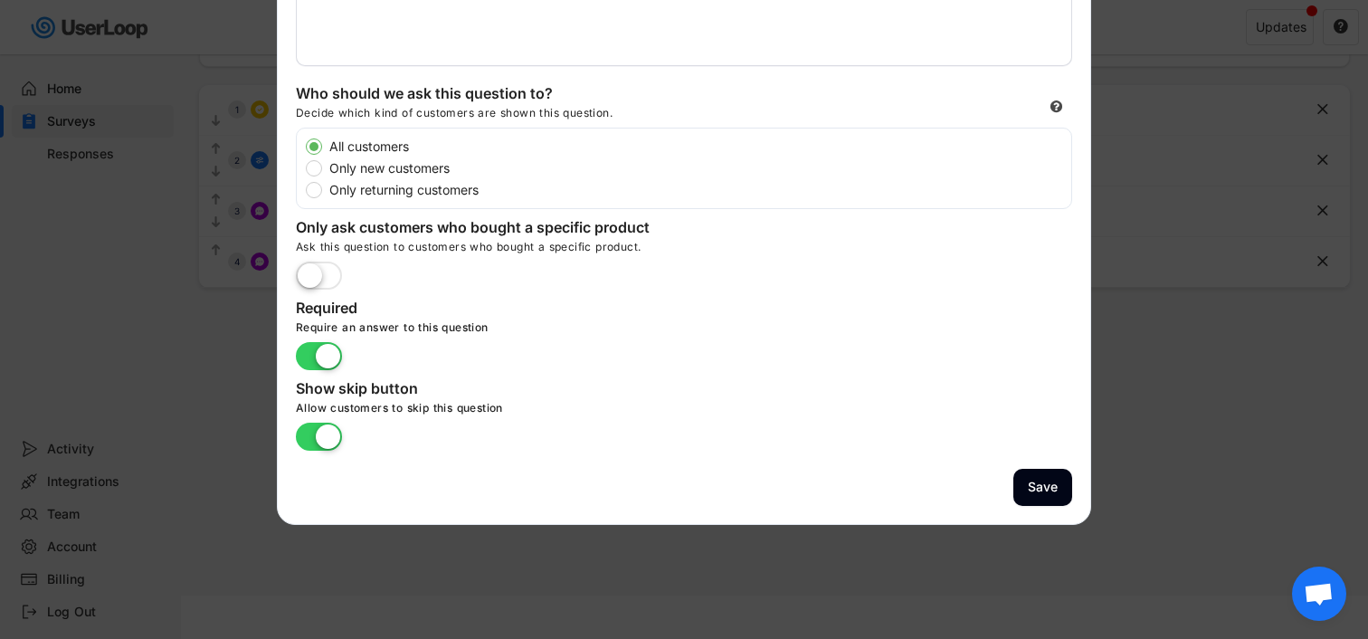
scroll to position [342, 0]
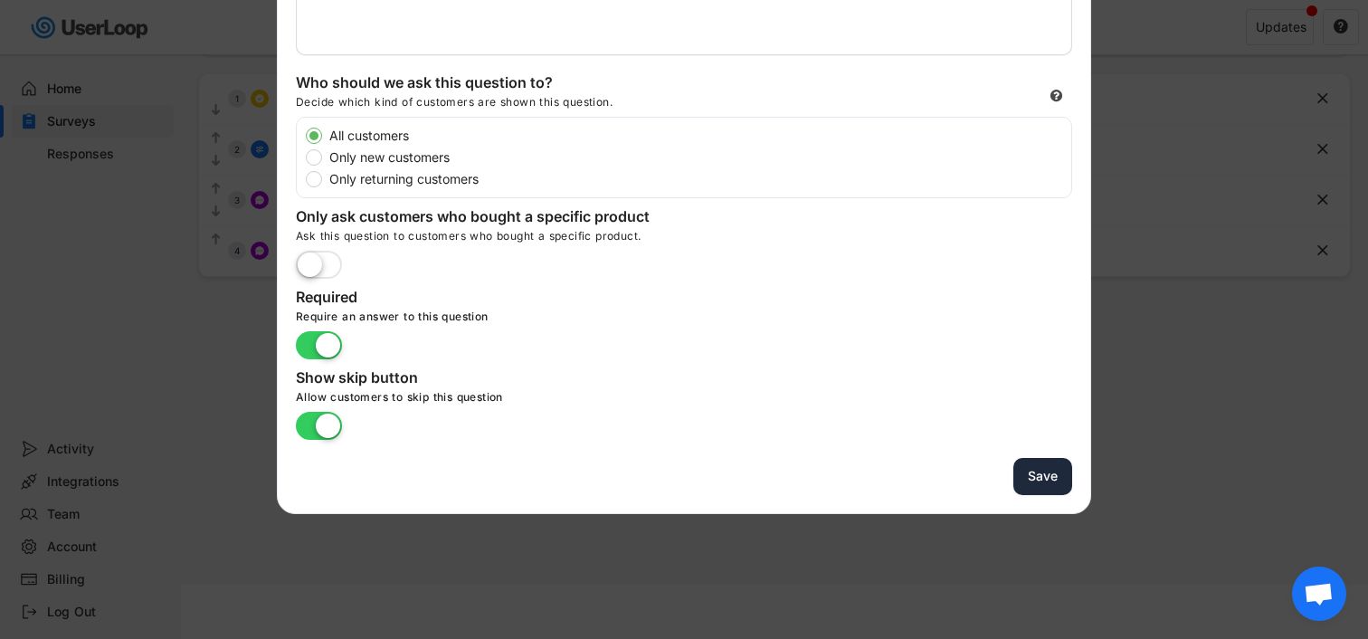
click at [1042, 485] on button "Save" at bounding box center [1042, 476] width 59 height 37
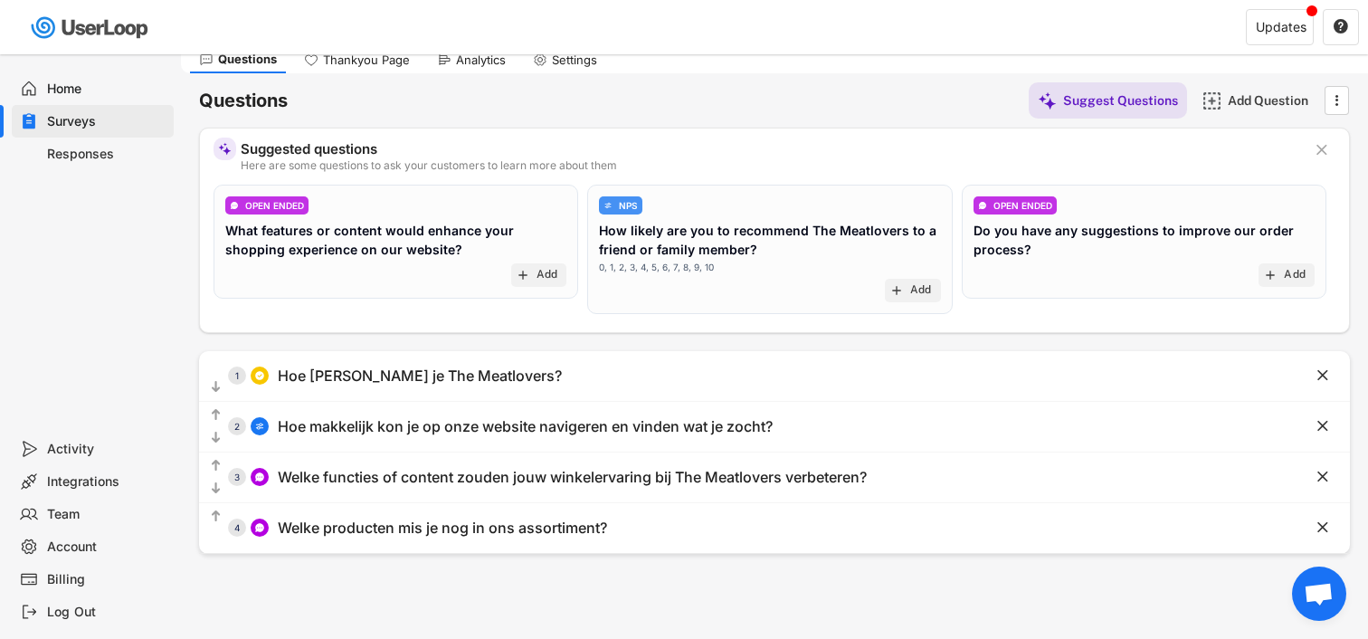
scroll to position [0, 0]
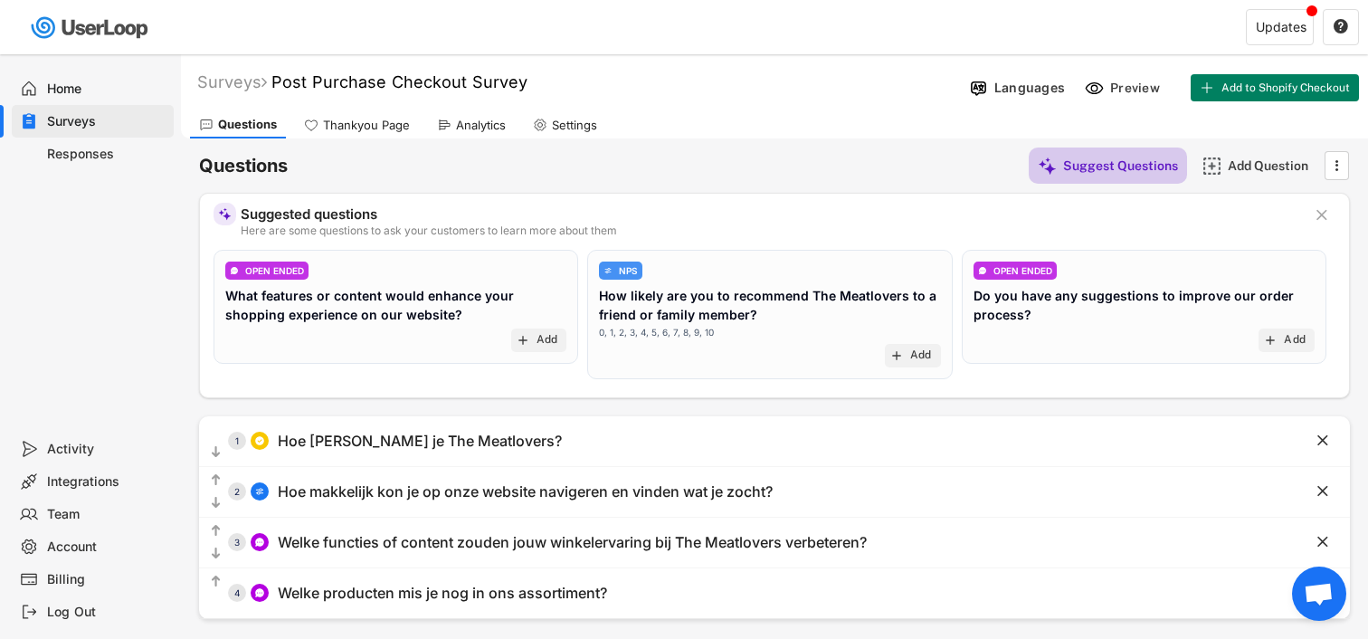
click at [1059, 176] on div "Suggest Questions" at bounding box center [1108, 165] width 158 height 36
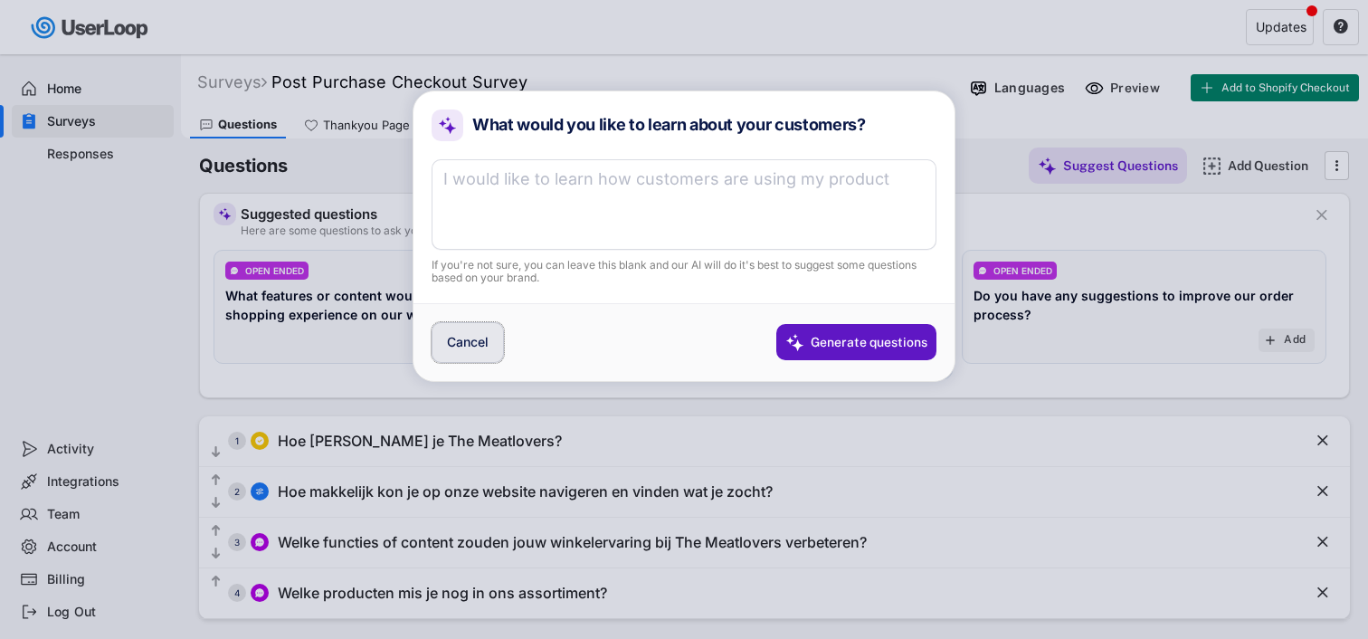
click at [479, 338] on button "Cancel" at bounding box center [468, 342] width 72 height 41
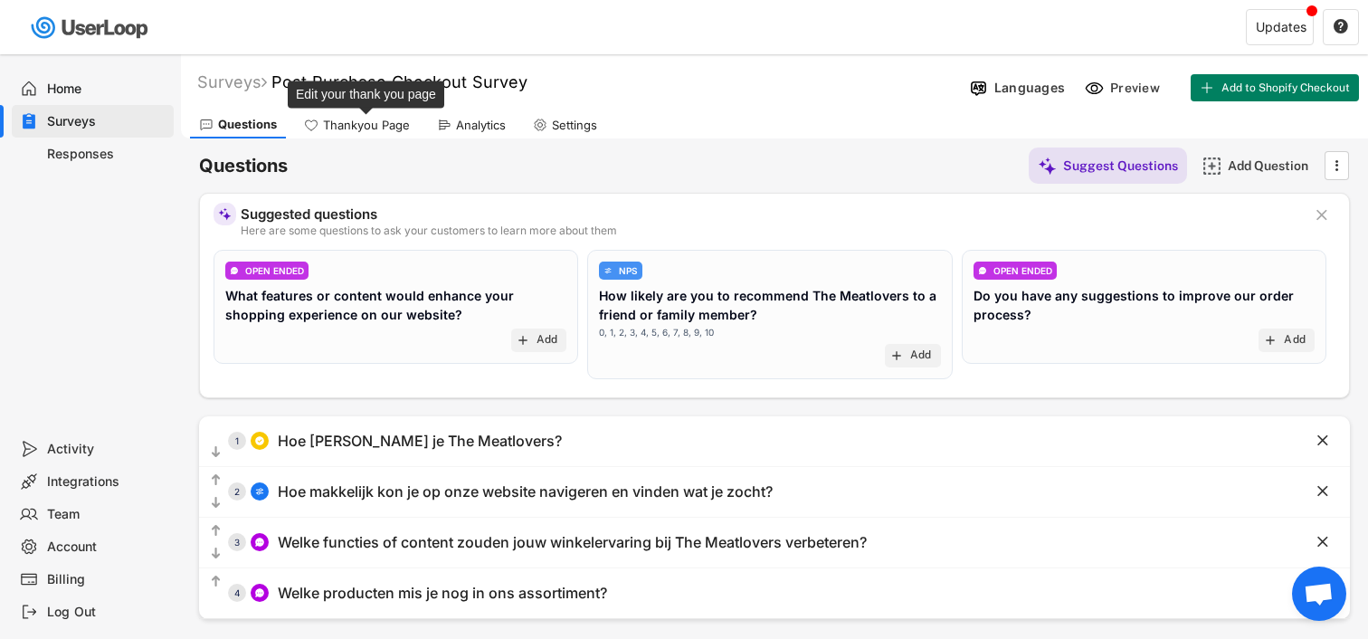
click at [345, 122] on div "Thankyou Page" at bounding box center [366, 125] width 87 height 15
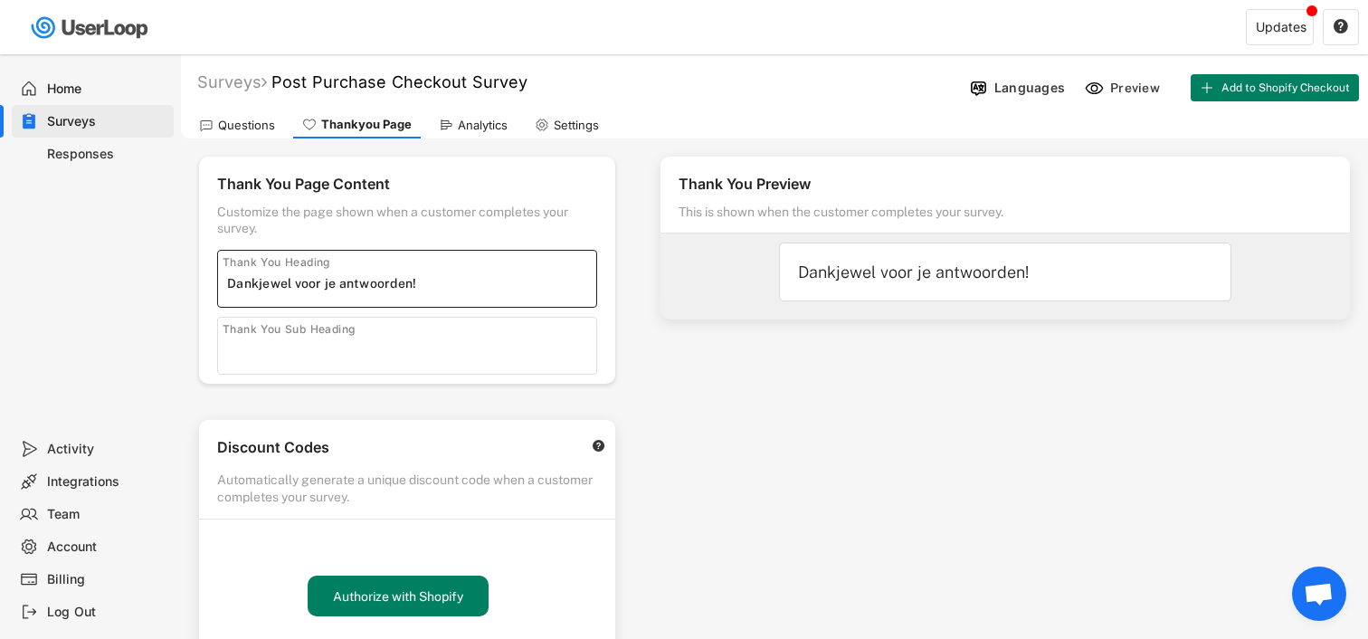
click at [439, 281] on input "input" at bounding box center [411, 283] width 369 height 27
drag, startPoint x: 259, startPoint y: 283, endPoint x: 722, endPoint y: 291, distance: 463.4
click at [722, 291] on div "Thank You Page Content Customize the page shown when a customer completes your …" at bounding box center [774, 644] width 1187 height 1013
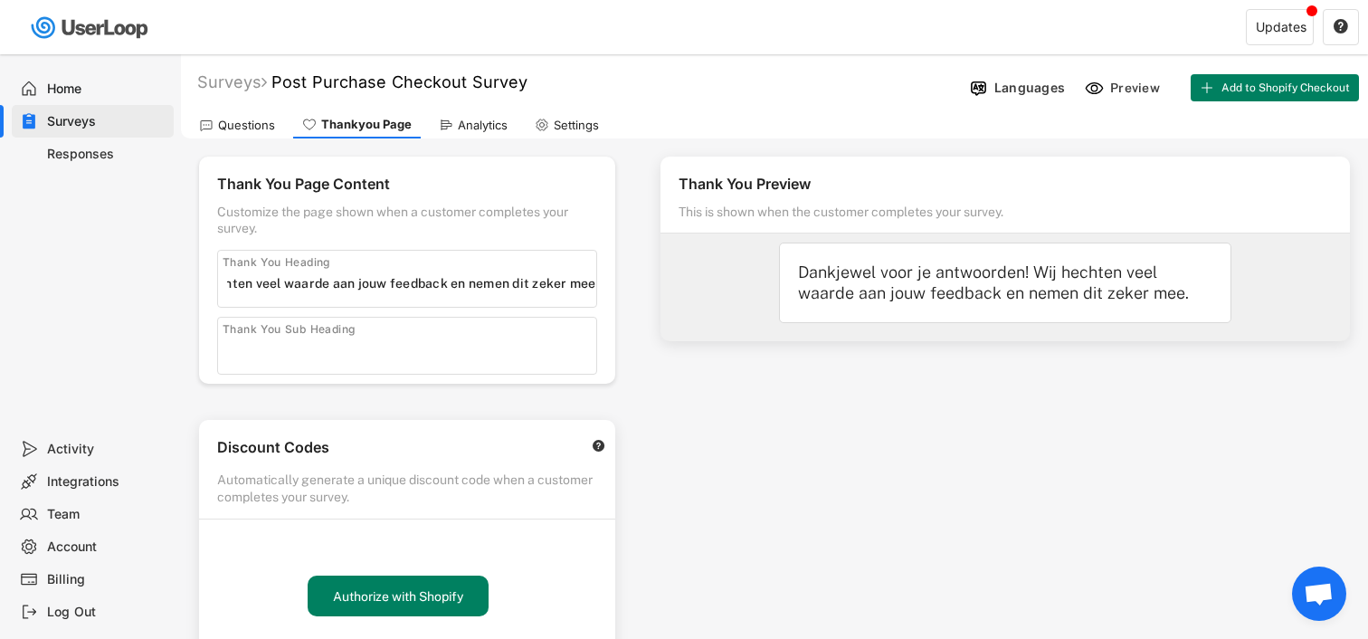
click at [825, 387] on div "Thank You Preview This is shown when the customer completes your survey. Dankje…" at bounding box center [1005, 516] width 726 height 756
click at [423, 281] on input "input" at bounding box center [411, 283] width 369 height 27
click at [418, 282] on input "input" at bounding box center [411, 283] width 369 height 27
paste input "Dankjewel voor je antwoorden! 🙌Wij hechten veel waarde aan jouw feedback en nem…"
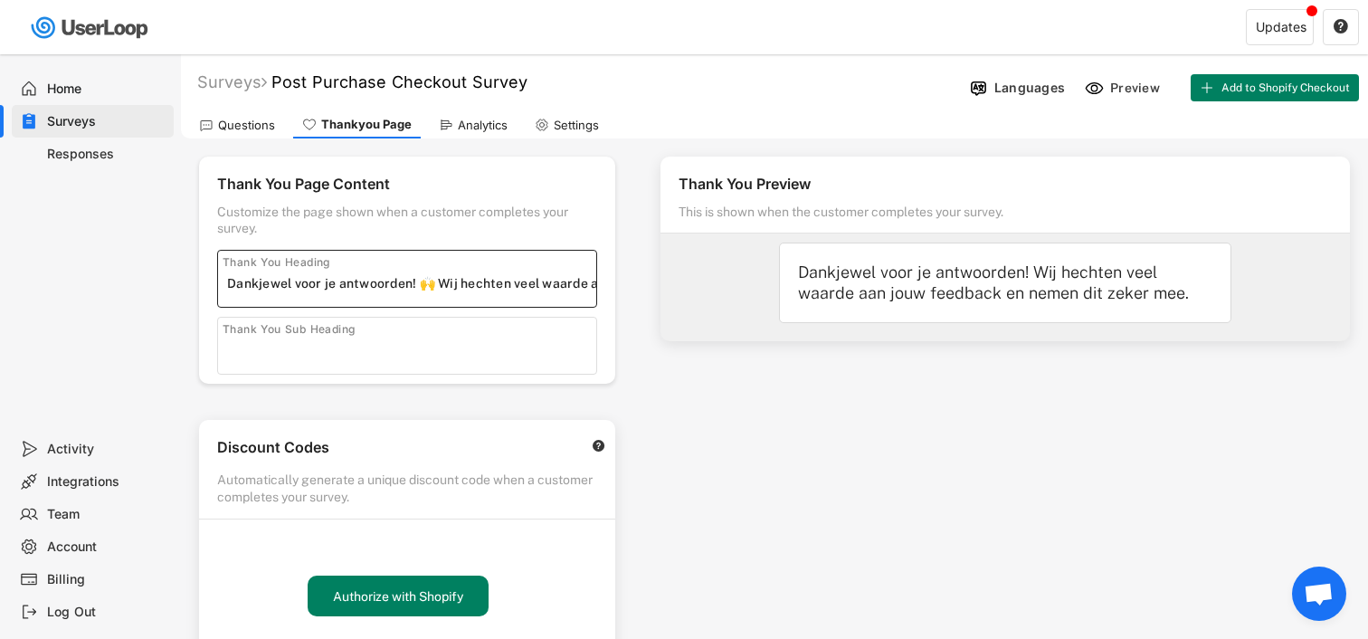
type input "Dankjewel voor je antwoorden! 🙌 Wij hechten veel waarde aan jouw feedback en ne…"
click at [885, 289] on div "Dankjewel voor je antwoorden! Wij hechten veel waarde aan jouw feedback en neme…" at bounding box center [1005, 283] width 414 height 43
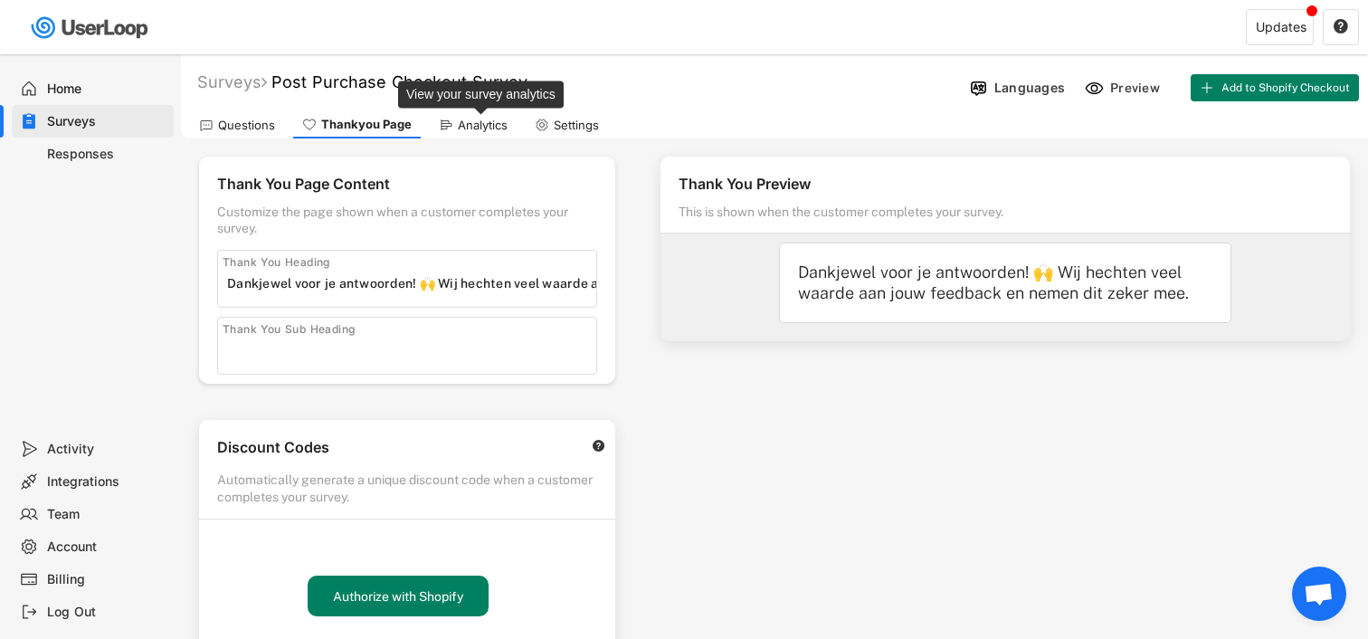
click at [464, 123] on div "Analytics" at bounding box center [483, 125] width 50 height 15
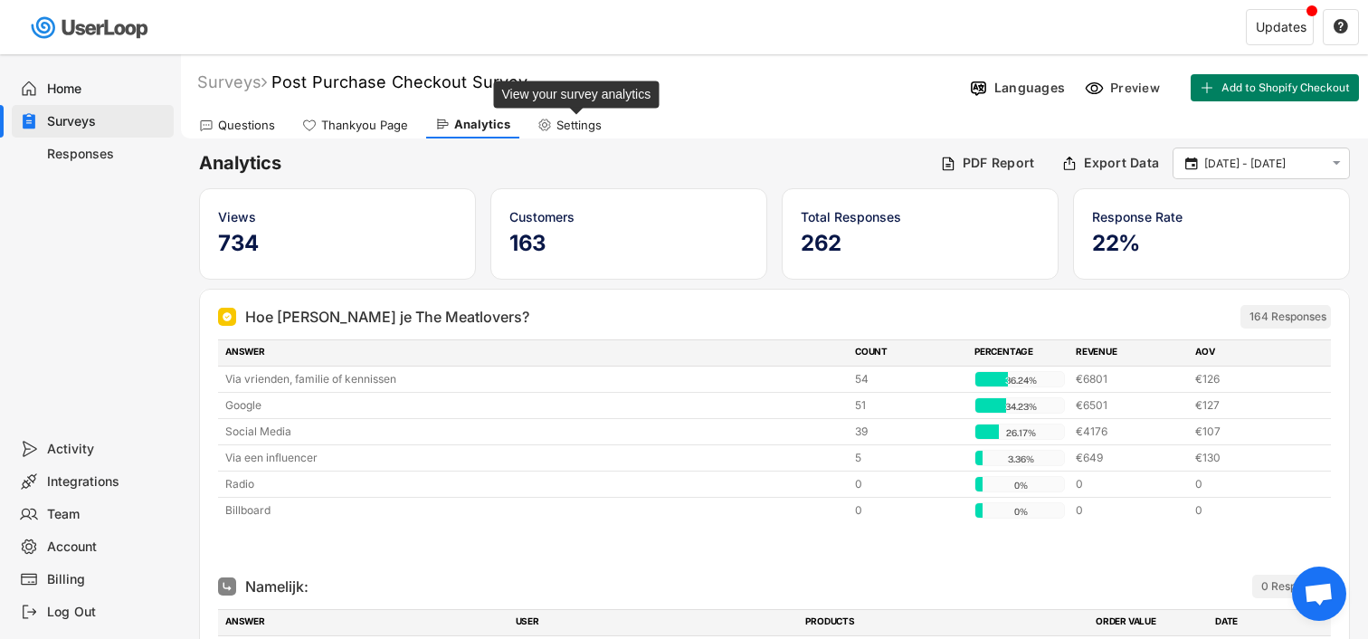
click at [556, 128] on div "Settings" at bounding box center [578, 125] width 45 height 15
select select ""weekly""
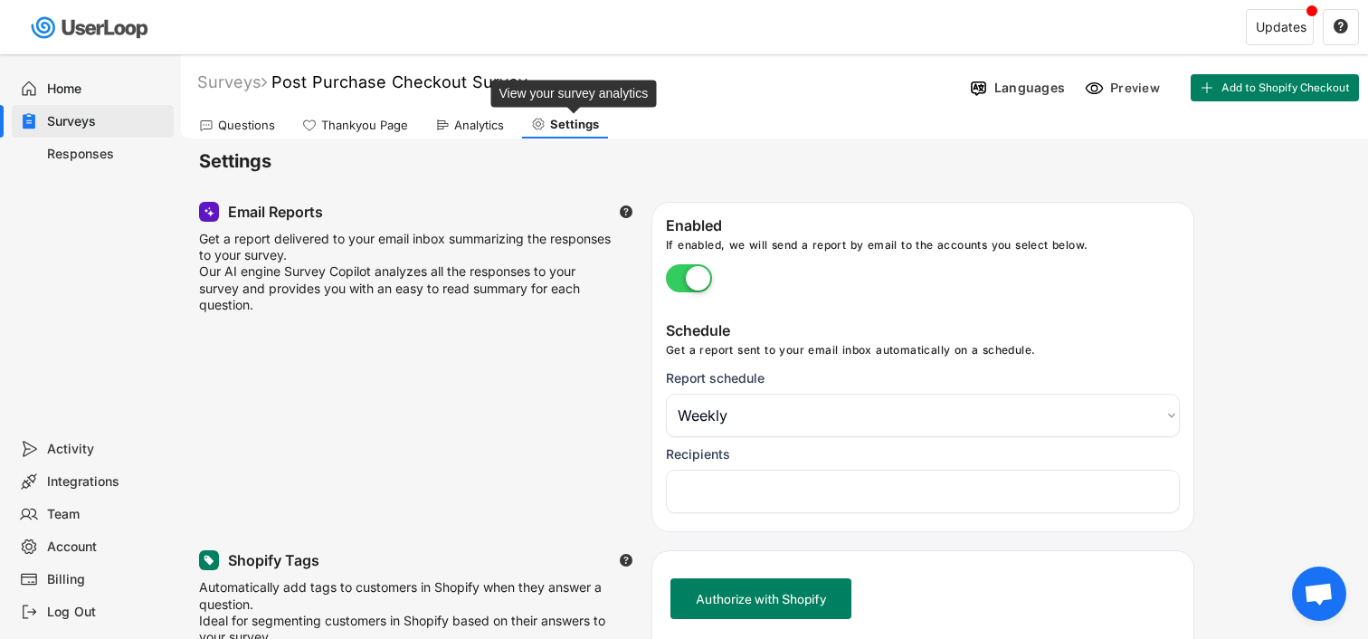
select select "1348695171700984260__LOOKUP__1757407572921x367493947915817500"
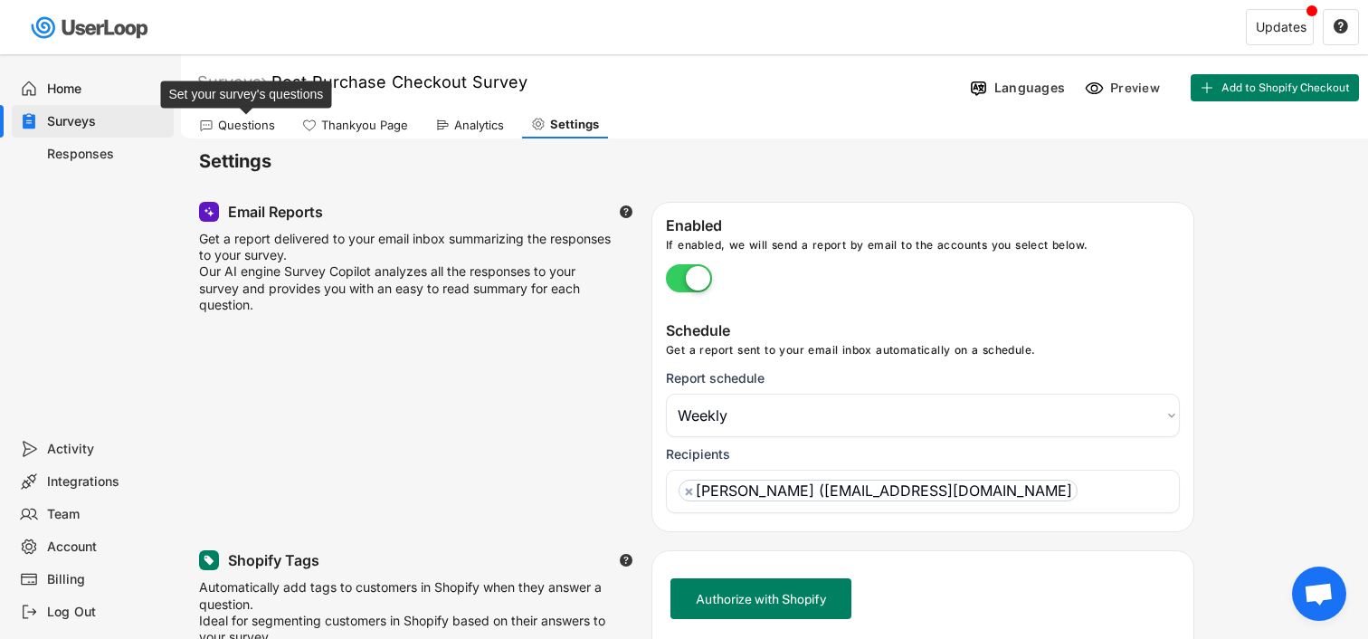
click at [249, 129] on div "Questions" at bounding box center [246, 125] width 57 height 15
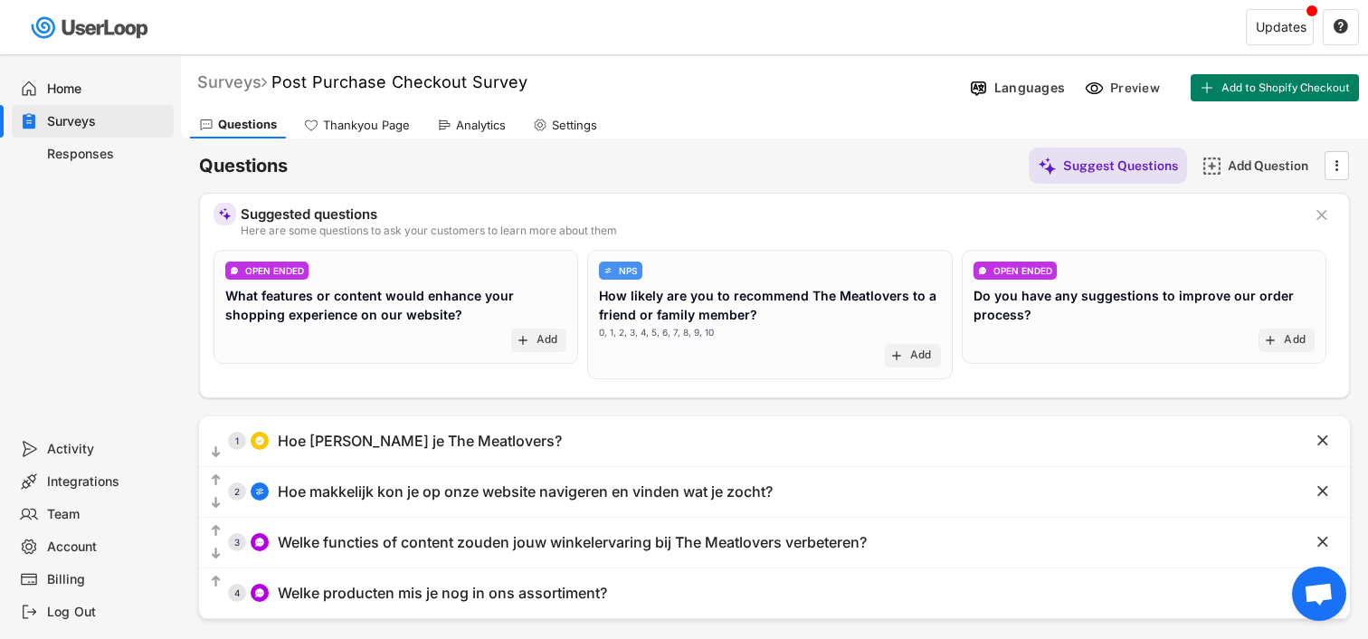
click at [247, 73] on div "Surveys" at bounding box center [232, 81] width 70 height 21
